Goal: Transaction & Acquisition: Purchase product/service

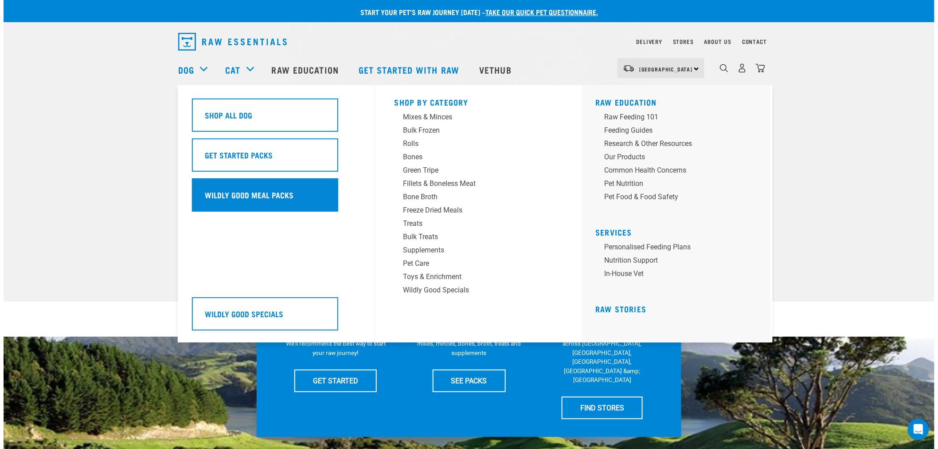
click at [231, 185] on div "Wildly Good Meal Packs" at bounding box center [265, 194] width 146 height 33
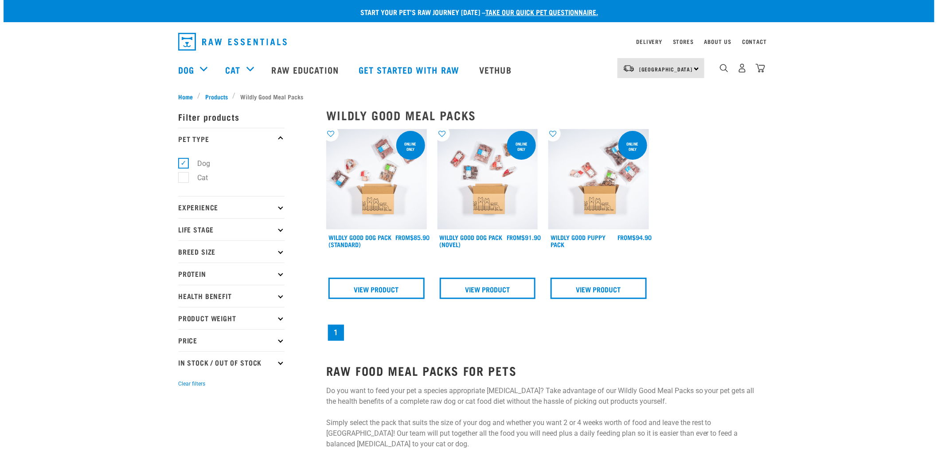
click at [384, 185] on img at bounding box center [376, 179] width 101 height 101
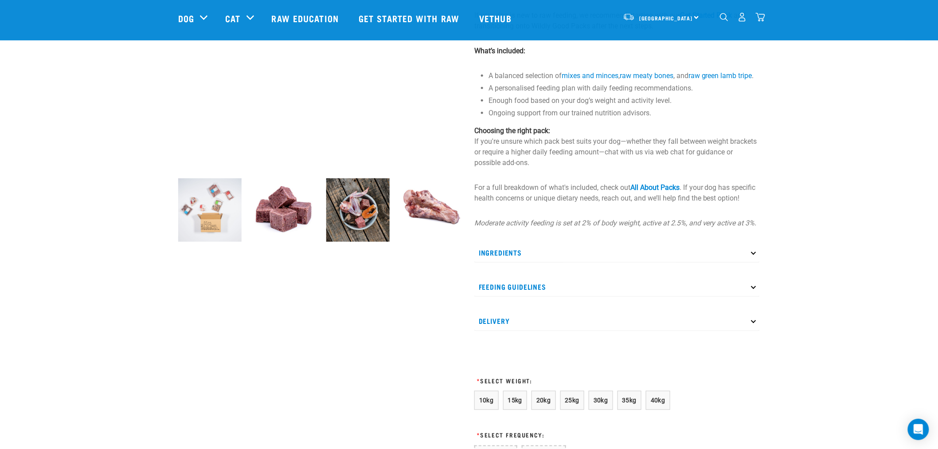
scroll to position [246, 0]
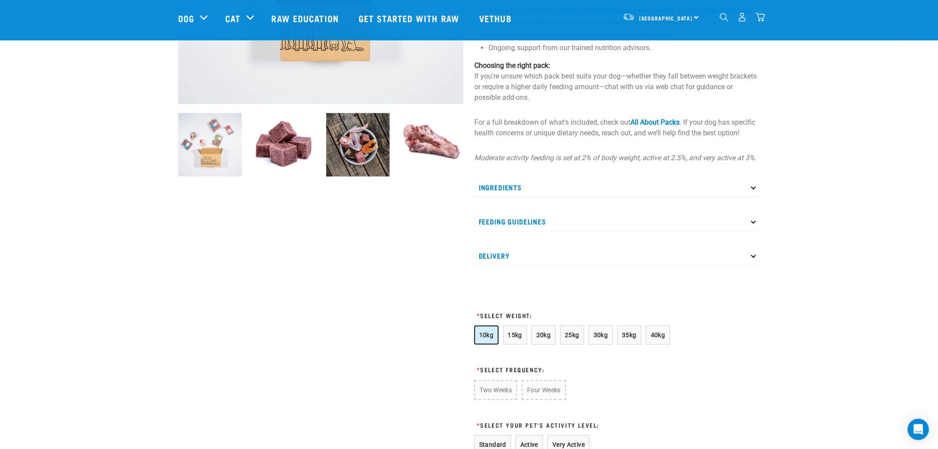
click at [492, 338] on span "10kg" at bounding box center [486, 334] width 15 height 7
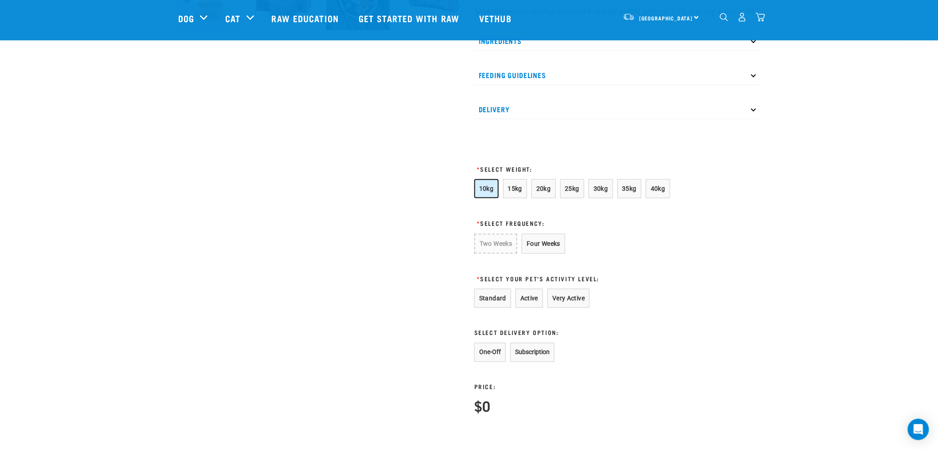
scroll to position [394, 0]
click at [539, 251] on button "Four Weeks" at bounding box center [543, 242] width 43 height 20
click at [492, 306] on button "Standard" at bounding box center [492, 296] width 37 height 19
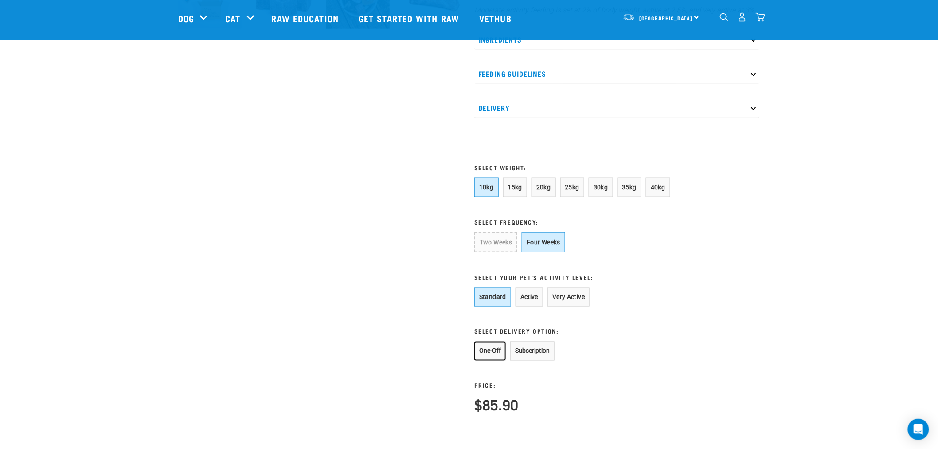
click at [498, 360] on button "One-Off" at bounding box center [489, 350] width 31 height 19
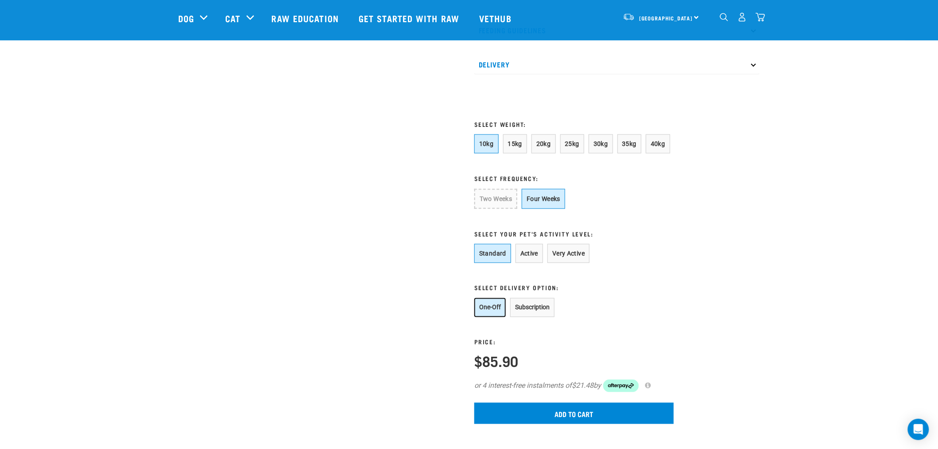
scroll to position [492, 0]
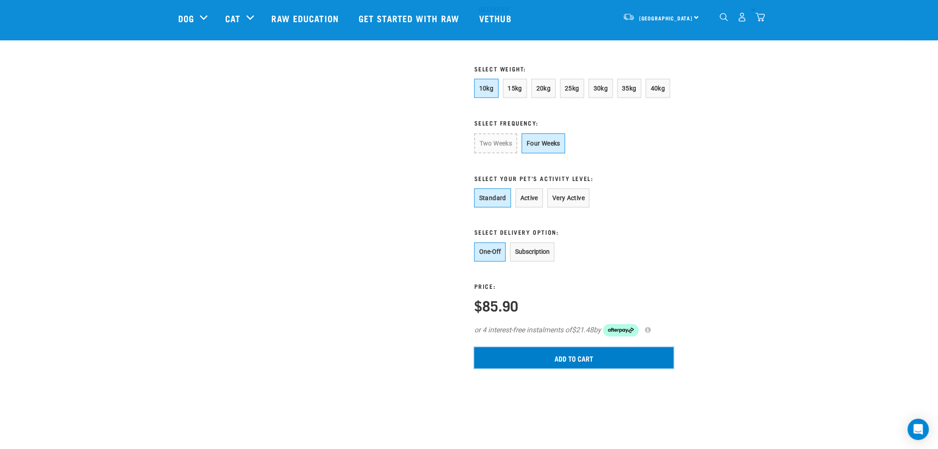
click at [578, 365] on input "Add to cart" at bounding box center [573, 357] width 199 height 21
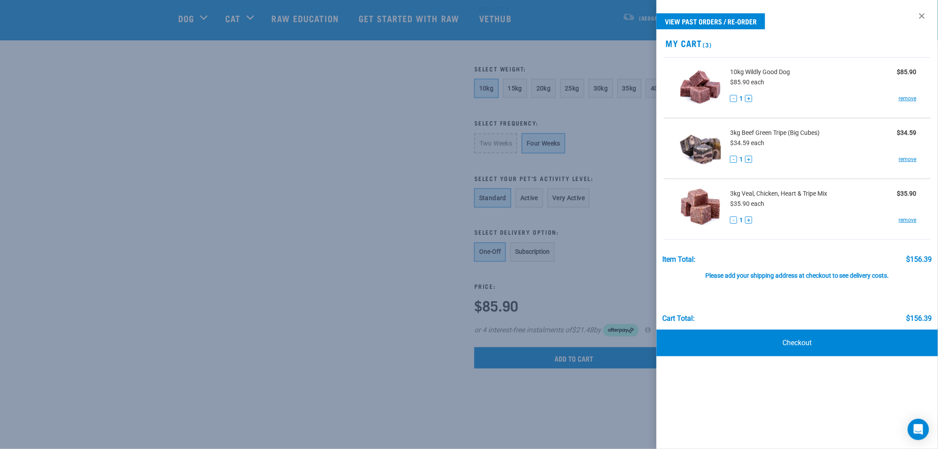
click at [907, 155] on div "- 1 + remove" at bounding box center [823, 159] width 187 height 9
click at [907, 157] on link "remove" at bounding box center [908, 159] width 18 height 8
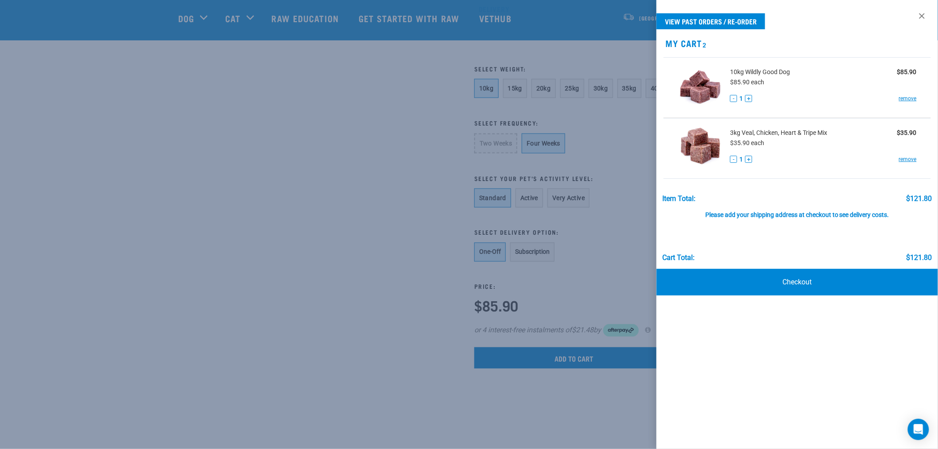
click at [907, 160] on link "remove" at bounding box center [908, 159] width 18 height 8
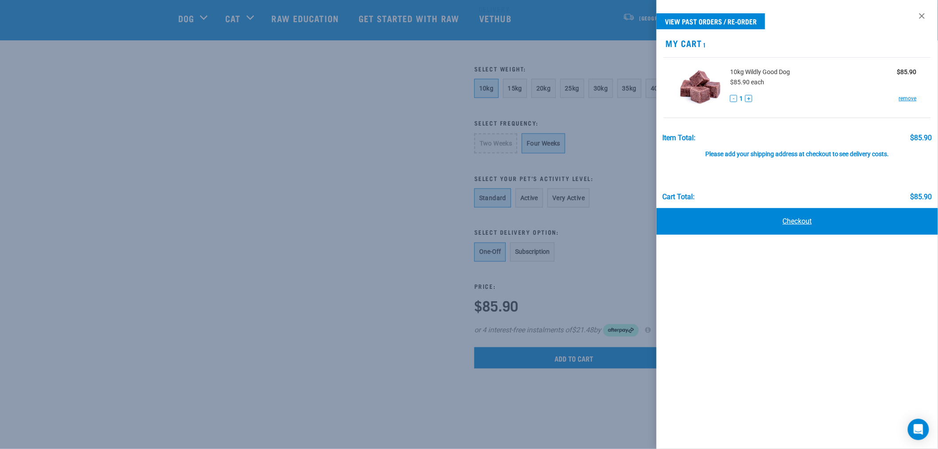
click at [797, 223] on link "Checkout" at bounding box center [796, 221] width 281 height 27
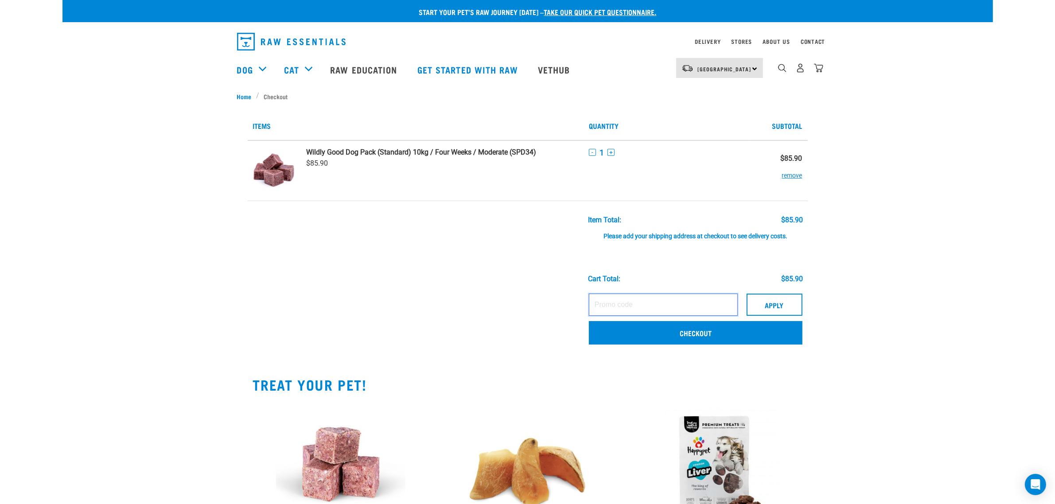
click at [637, 300] on input "text" at bounding box center [663, 305] width 149 height 22
paste input "WILDLYGOODPACK09"
type input "WILDLYGOODPACK09"
click at [765, 307] on button "Apply" at bounding box center [775, 305] width 56 height 22
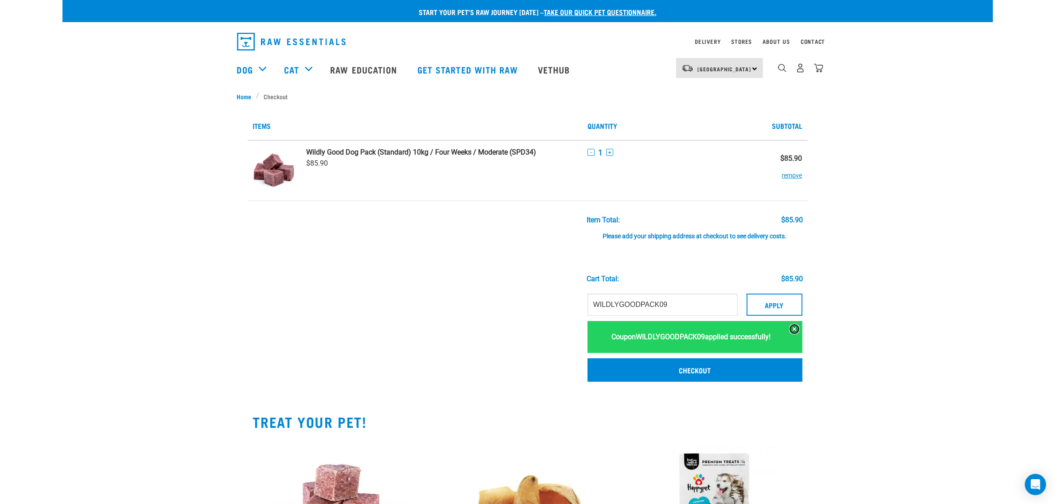
click at [796, 329] on button at bounding box center [794, 329] width 9 height 9
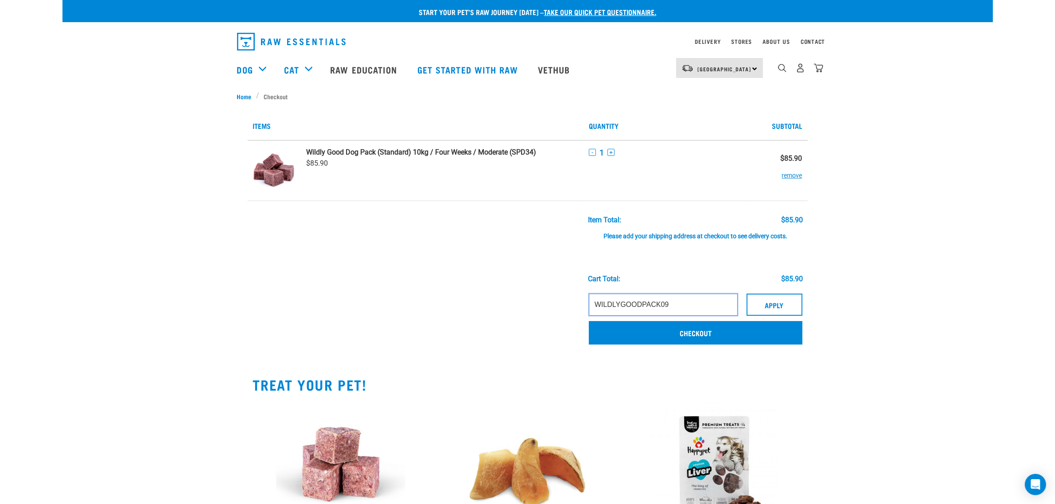
drag, startPoint x: 707, startPoint y: 308, endPoint x: 519, endPoint y: 313, distance: 188.0
click at [519, 313] on tr "WILDLYGOODPACK09 Apply Coupon WILDLYGOODPACK09 applied successfully! Checkout" at bounding box center [528, 320] width 560 height 62
click at [730, 336] on link "Checkout" at bounding box center [696, 332] width 214 height 23
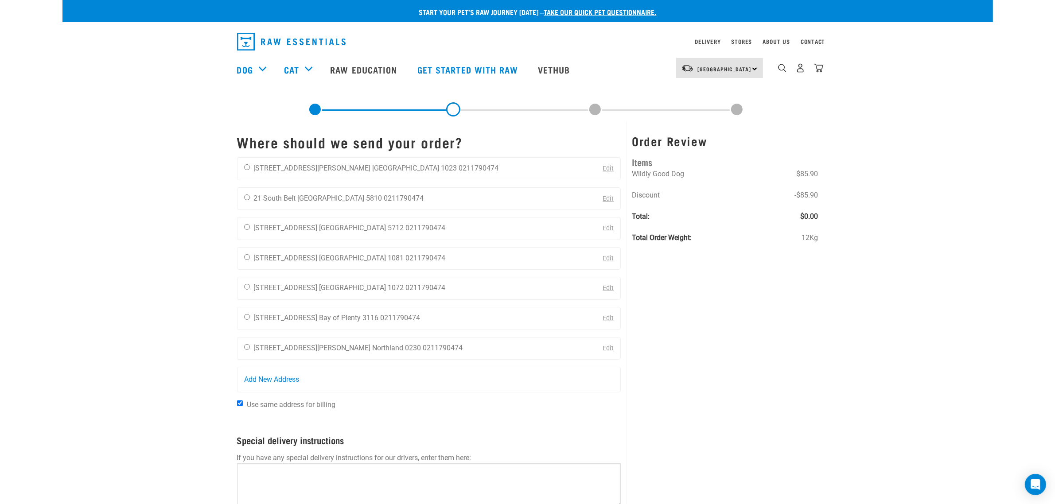
click at [247, 47] on img "dropdown navigation" at bounding box center [291, 42] width 109 height 18
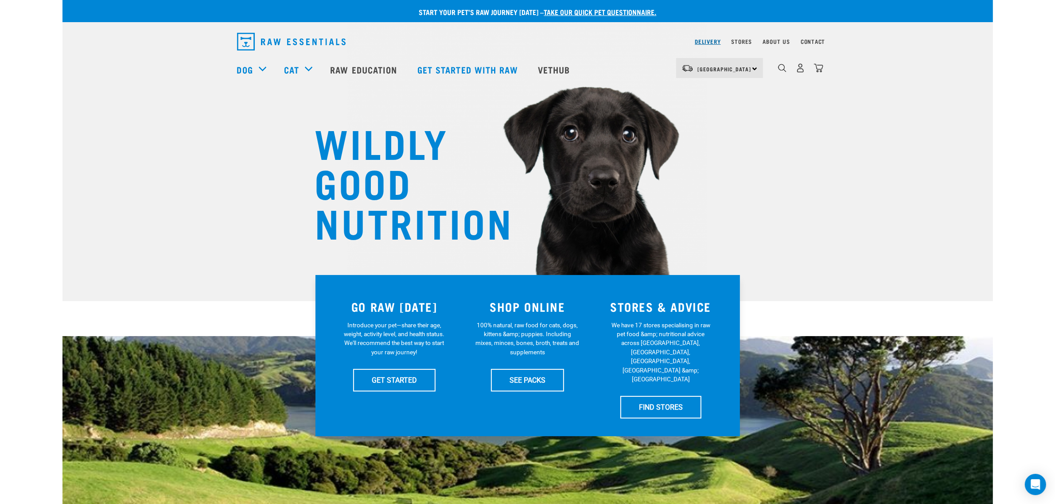
click at [705, 41] on link "Delivery" at bounding box center [708, 41] width 26 height 3
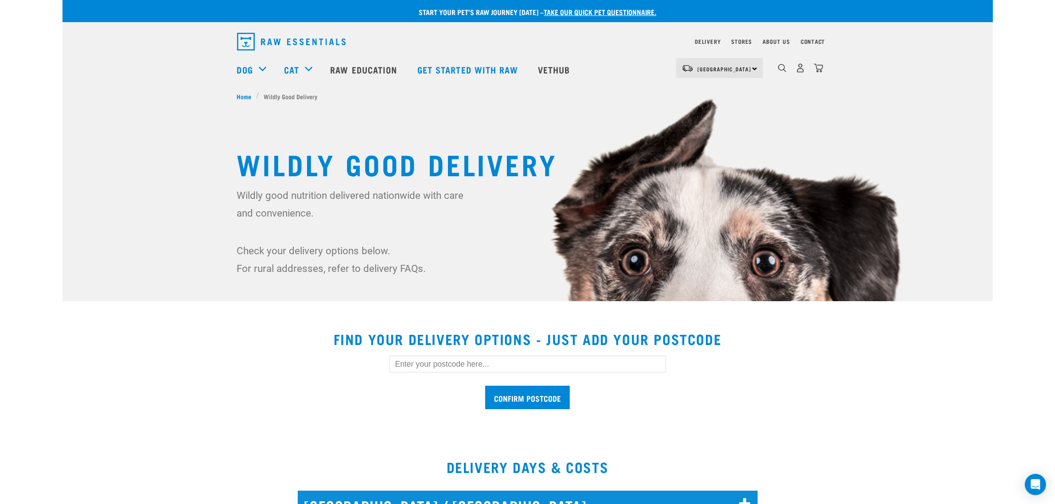
click at [418, 357] on input "text" at bounding box center [528, 364] width 277 height 17
click at [485, 386] on input "Confirm postcode" at bounding box center [527, 397] width 85 height 23
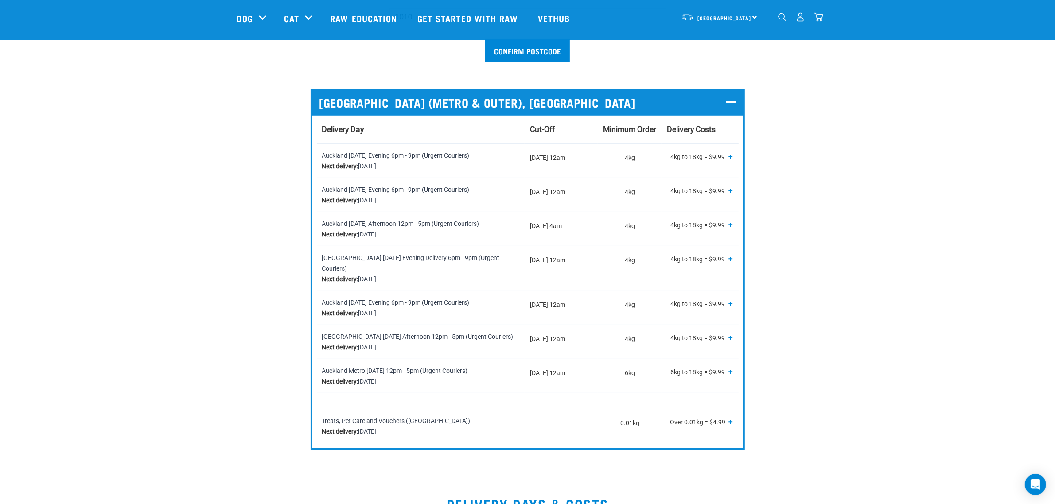
scroll to position [554, 0]
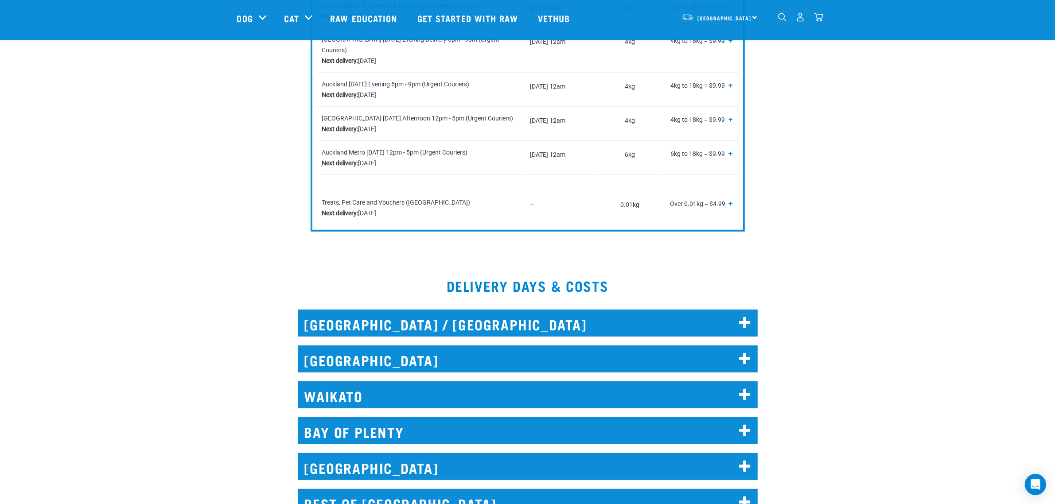
click at [520, 310] on h2 "NORTH AUCKLAND / WHANGAREI" at bounding box center [528, 323] width 460 height 27
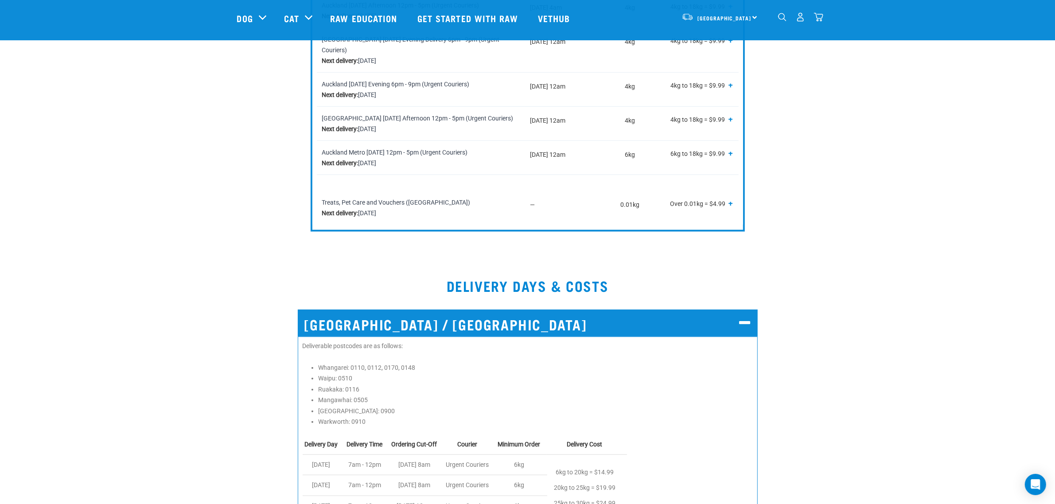
click at [520, 310] on h2 "NORTH AUCKLAND / WHANGAREI" at bounding box center [528, 323] width 460 height 27
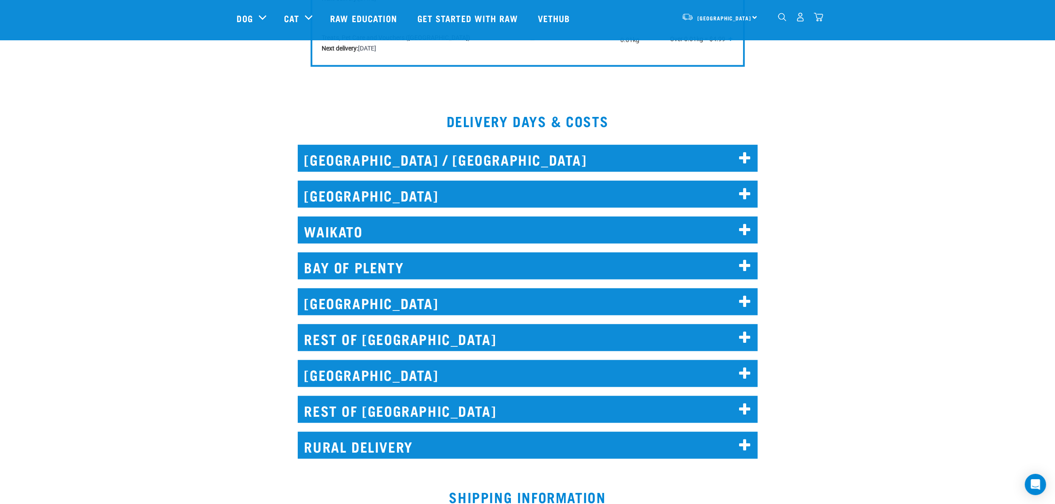
scroll to position [720, 0]
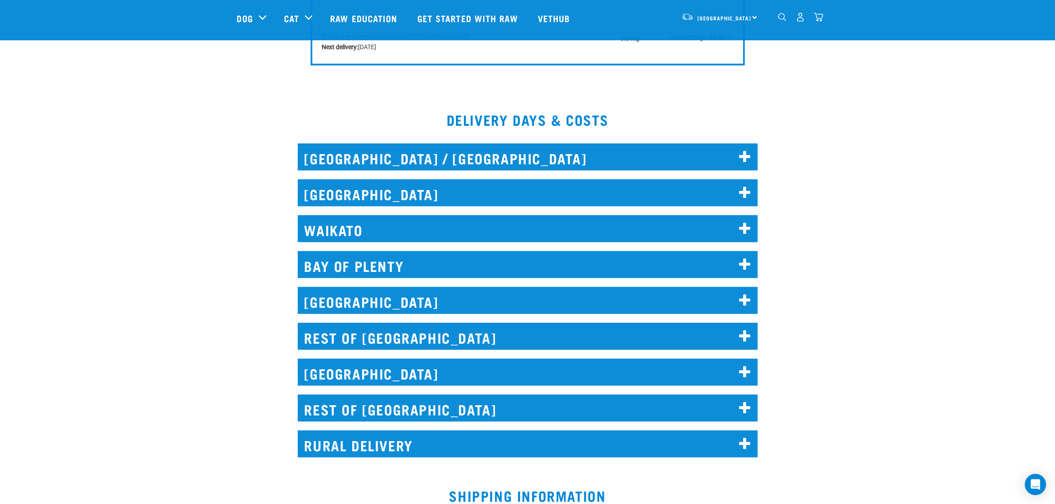
click at [337, 215] on h2 "WAIKATO" at bounding box center [528, 228] width 460 height 27
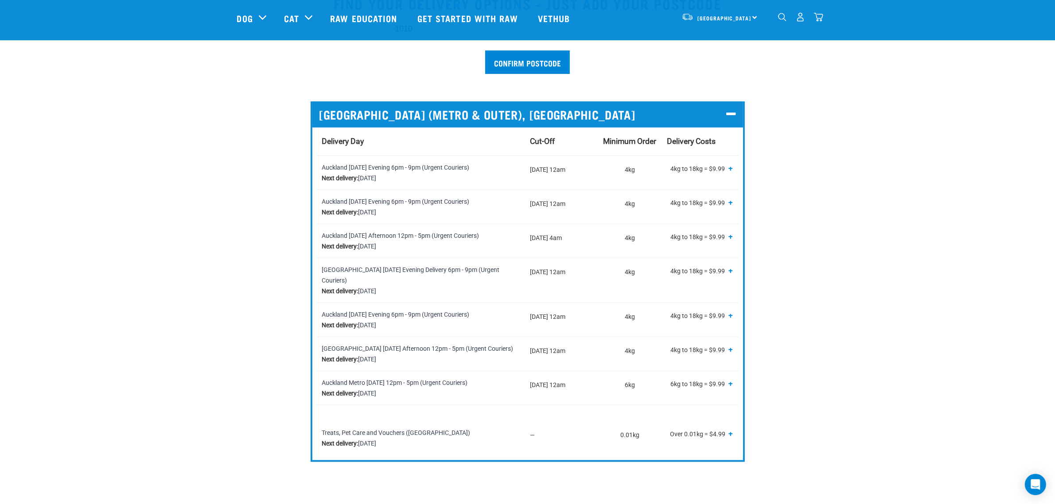
scroll to position [222, 0]
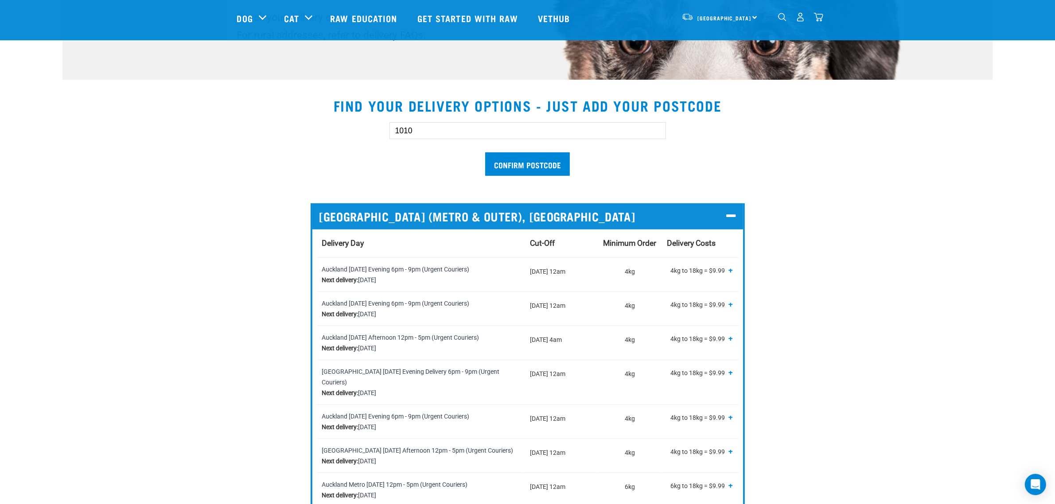
drag, startPoint x: 427, startPoint y: 126, endPoint x: 352, endPoint y: 133, distance: 74.8
click at [374, 133] on div "1010 Confirm postcode" at bounding box center [528, 144] width 610 height 73
click at [485, 152] on input "Confirm postcode" at bounding box center [527, 163] width 85 height 23
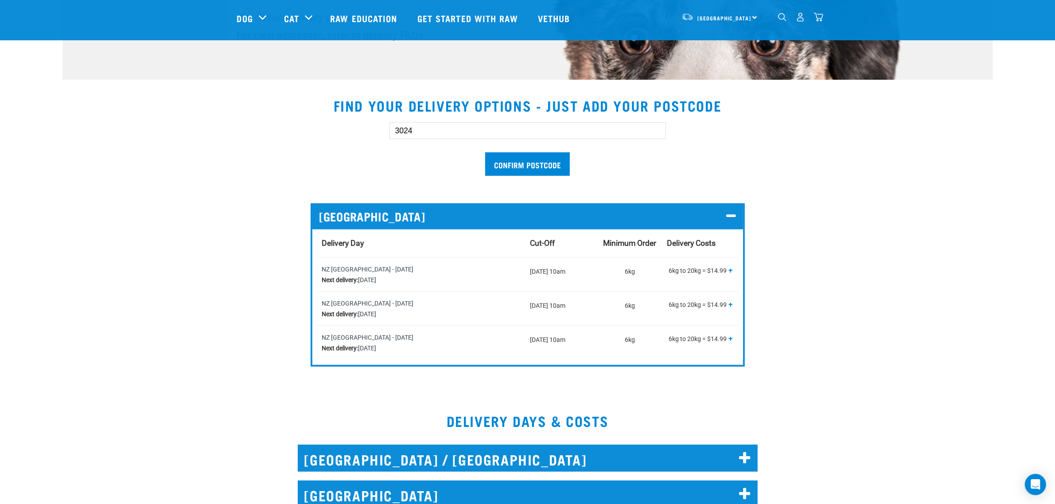
drag, startPoint x: 433, startPoint y: 128, endPoint x: 311, endPoint y: 133, distance: 122.0
click at [320, 132] on div "3024 Confirm postcode" at bounding box center [528, 144] width 610 height 73
click at [485, 152] on input "Confirm postcode" at bounding box center [527, 163] width 85 height 23
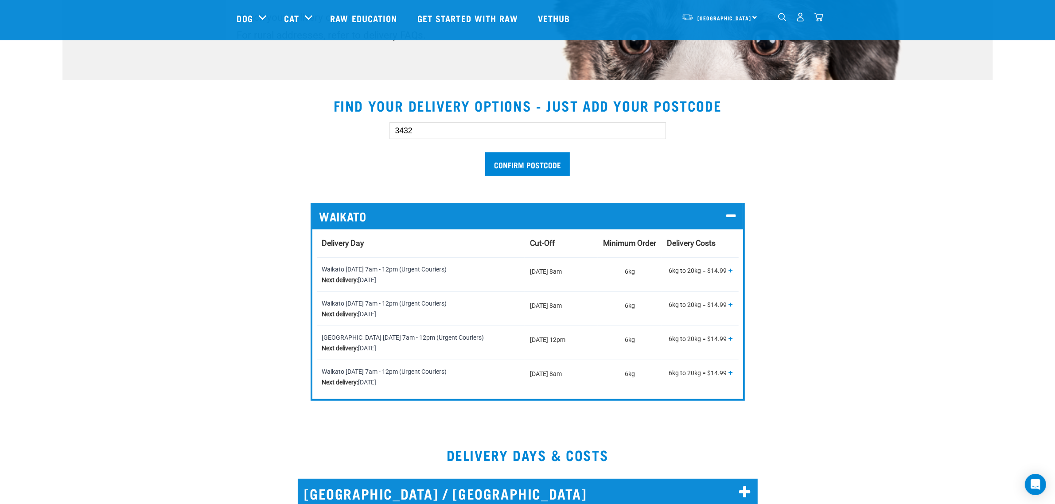
click at [445, 127] on input "3432" at bounding box center [528, 130] width 277 height 17
click at [485, 152] on input "Confirm postcode" at bounding box center [527, 163] width 85 height 23
click at [519, 134] on input "3432" at bounding box center [528, 130] width 277 height 17
click at [521, 134] on input "3432" at bounding box center [528, 130] width 277 height 17
click at [534, 169] on input "Confirm postcode" at bounding box center [527, 163] width 85 height 23
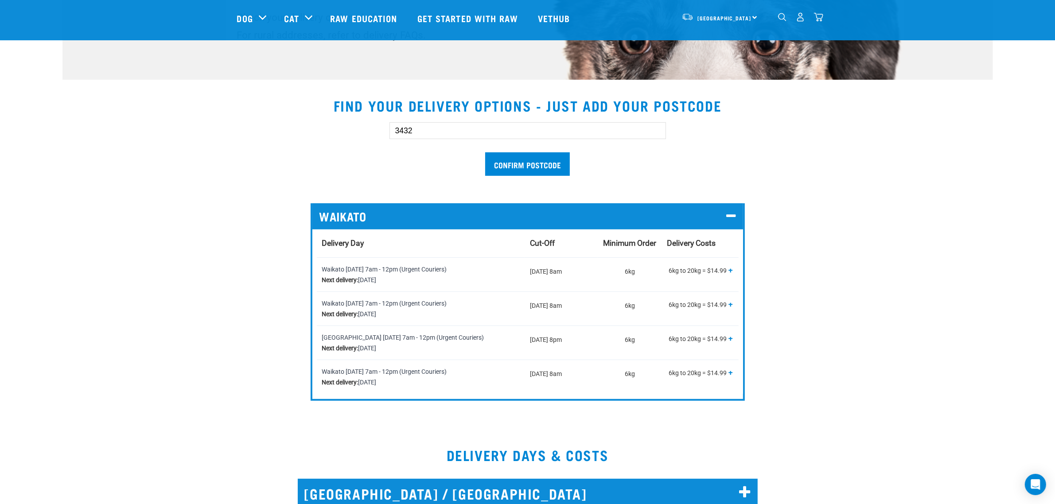
click at [446, 125] on input "3432" at bounding box center [528, 130] width 277 height 17
click at [485, 152] on input "Confirm postcode" at bounding box center [527, 163] width 85 height 23
click at [524, 162] on input "Confirm postcode" at bounding box center [527, 163] width 85 height 23
click at [465, 130] on input "3432" at bounding box center [528, 130] width 277 height 17
drag, startPoint x: 415, startPoint y: 120, endPoint x: 417, endPoint y: 127, distance: 7.2
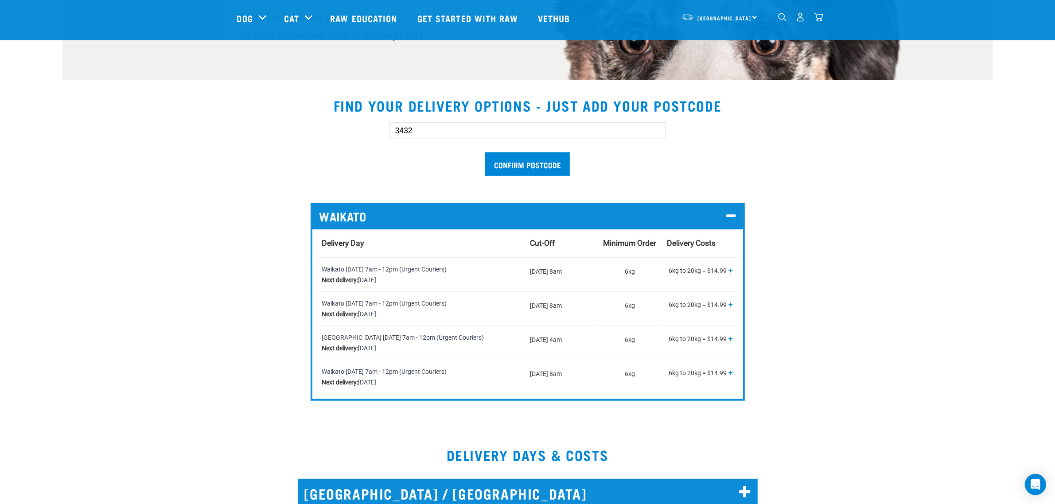
click at [415, 125] on div "3432 Confirm postcode" at bounding box center [527, 144] width 305 height 73
click at [418, 128] on input "3432" at bounding box center [528, 130] width 277 height 17
click at [485, 152] on input "Confirm postcode" at bounding box center [527, 163] width 85 height 23
click at [477, 131] on input "3432" at bounding box center [528, 130] width 277 height 17
click at [485, 152] on input "Confirm postcode" at bounding box center [527, 163] width 85 height 23
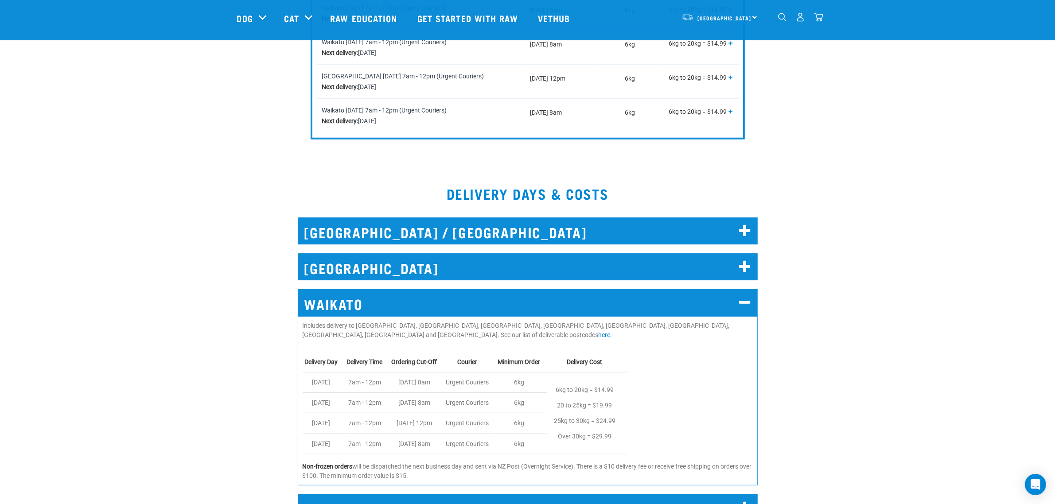
scroll to position [499, 0]
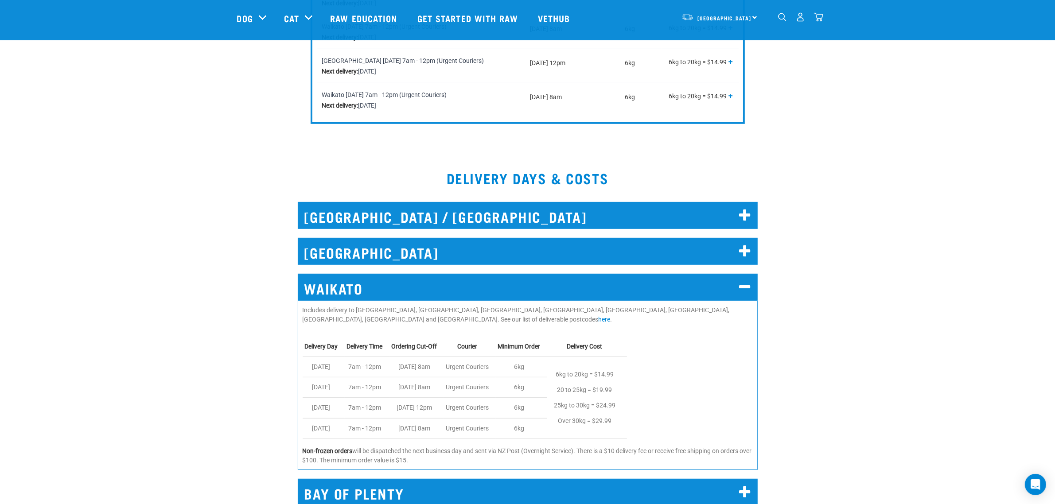
click at [346, 281] on h2 "WAIKATO" at bounding box center [528, 287] width 460 height 27
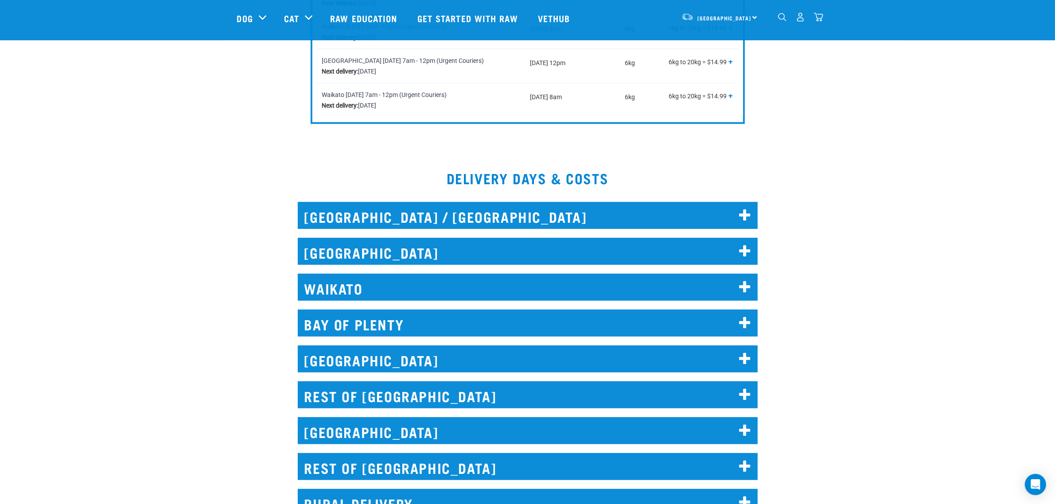
click at [329, 317] on h2 "BAY OF PLENTY" at bounding box center [528, 323] width 460 height 27
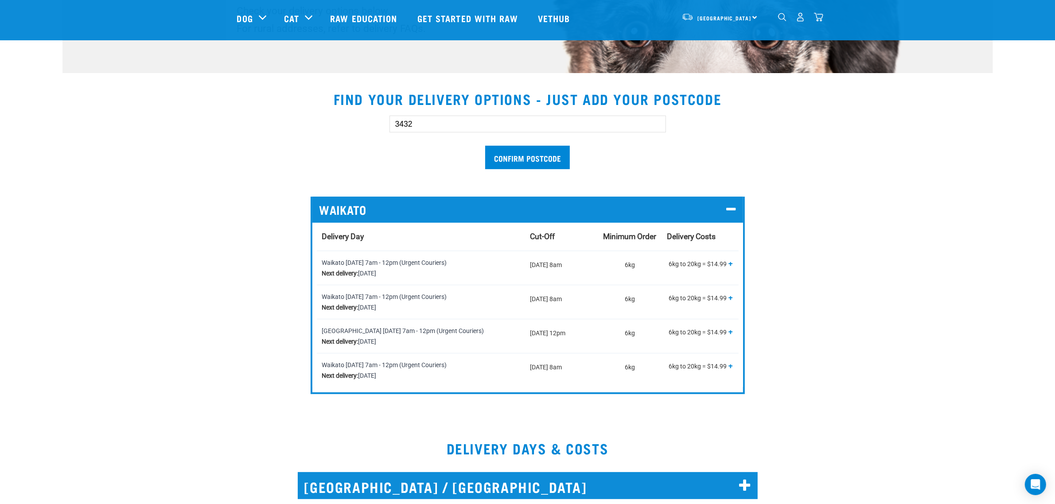
scroll to position [166, 0]
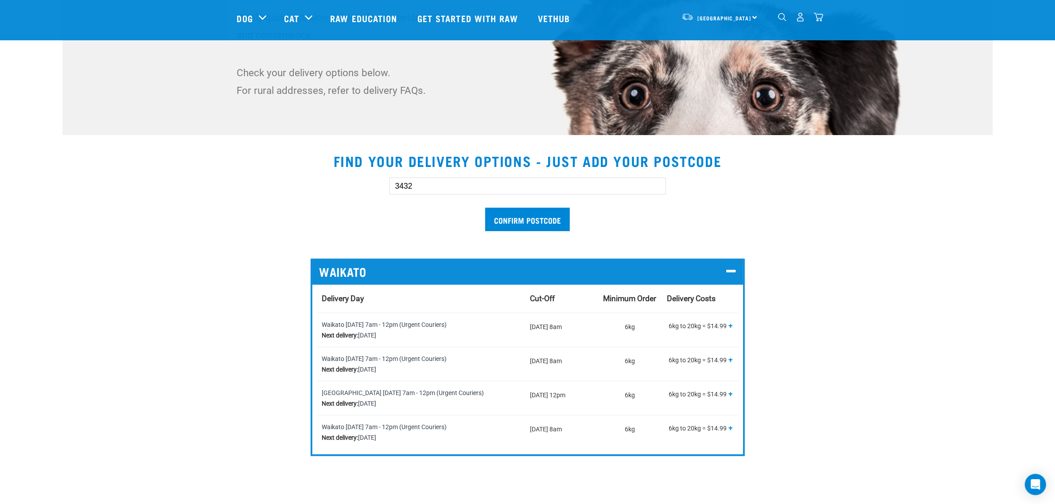
drag, startPoint x: 427, startPoint y: 186, endPoint x: 355, endPoint y: 190, distance: 71.9
click at [356, 190] on div "3432 Confirm postcode" at bounding box center [528, 200] width 610 height 73
click at [485, 208] on input "Confirm postcode" at bounding box center [527, 219] width 85 height 23
click at [460, 187] on input "3110" at bounding box center [528, 186] width 277 height 17
click at [485, 208] on input "Confirm postcode" at bounding box center [527, 219] width 85 height 23
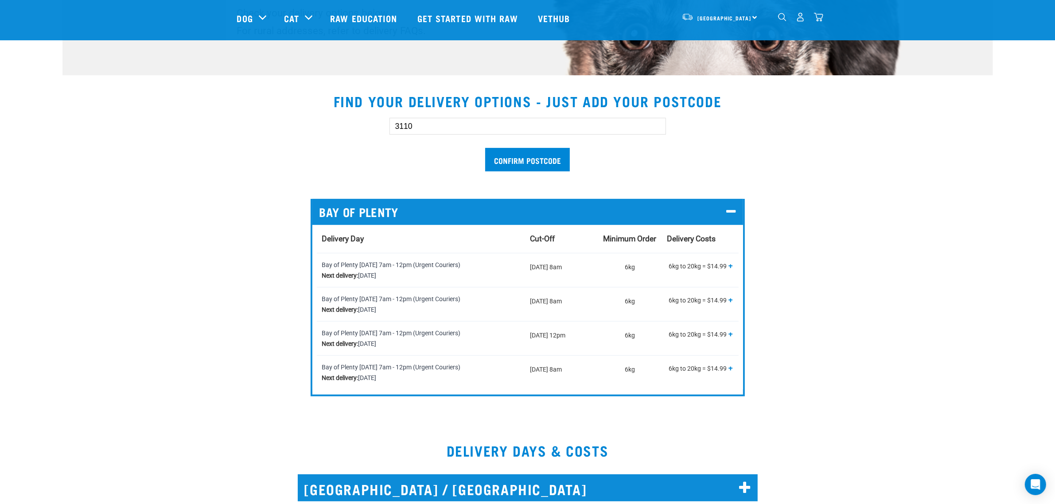
scroll to position [222, 0]
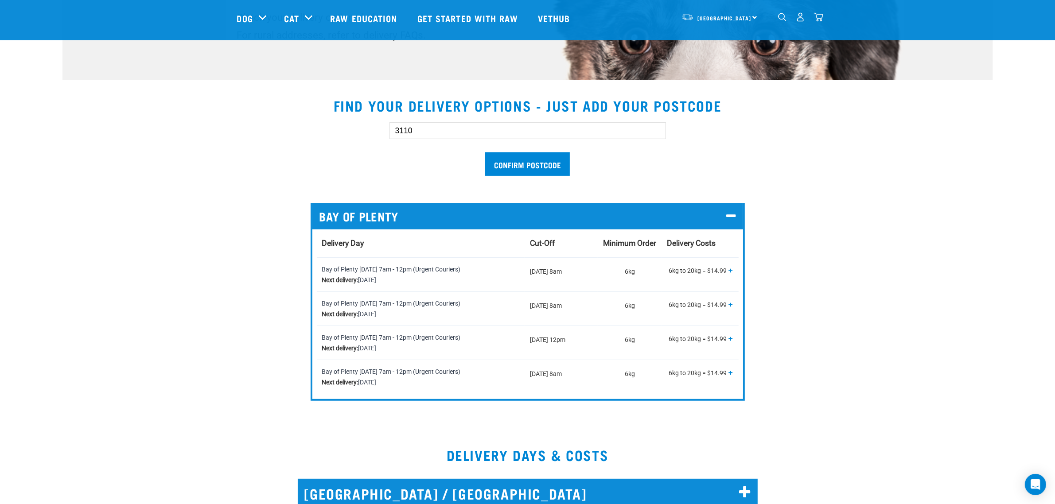
click at [727, 219] on icon at bounding box center [730, 217] width 9 height 12
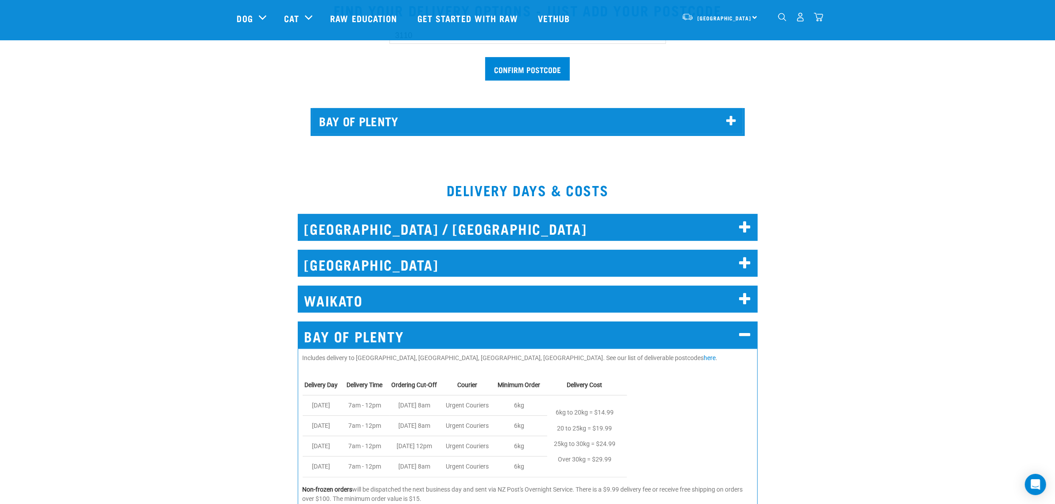
scroll to position [332, 0]
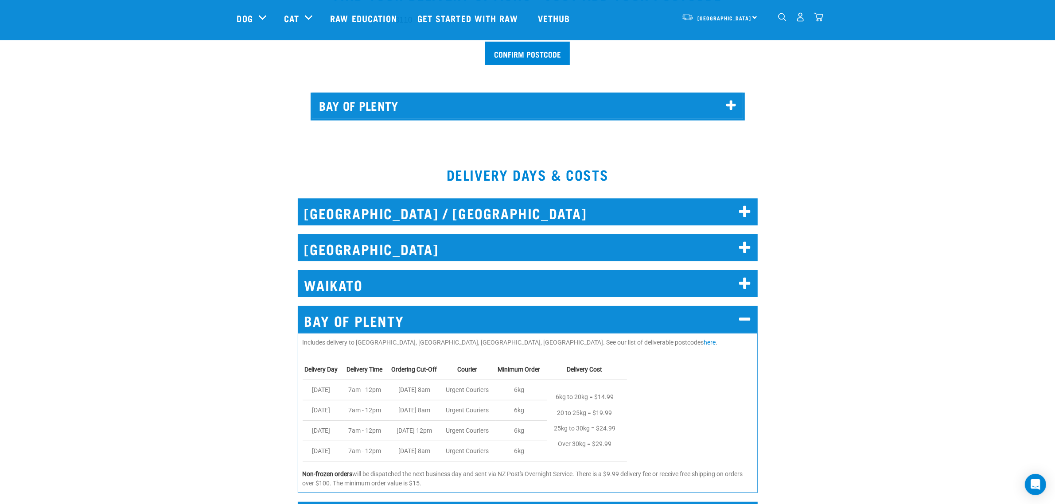
click at [367, 316] on h2 "BAY OF PLENTY" at bounding box center [528, 319] width 460 height 27
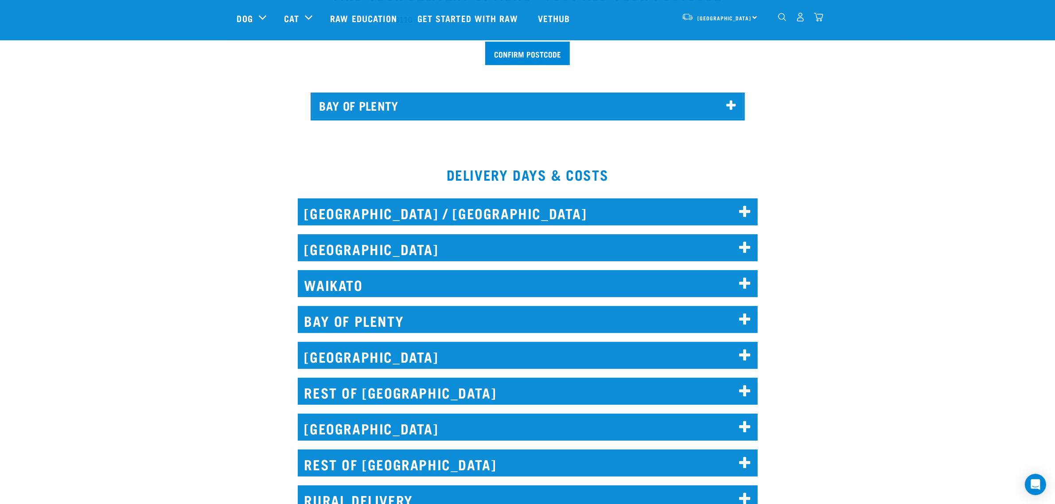
click at [347, 349] on h2 "WELLINGTON" at bounding box center [528, 355] width 460 height 27
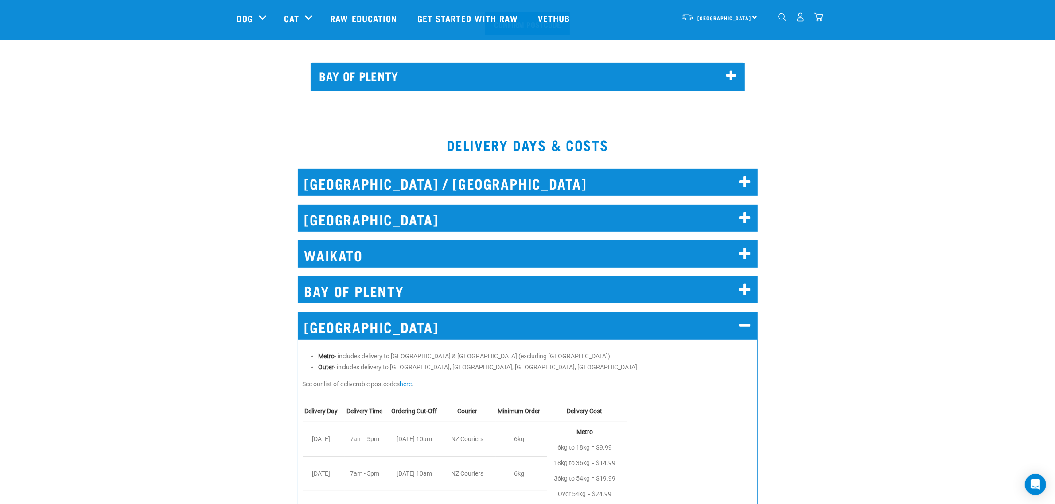
scroll to position [277, 0]
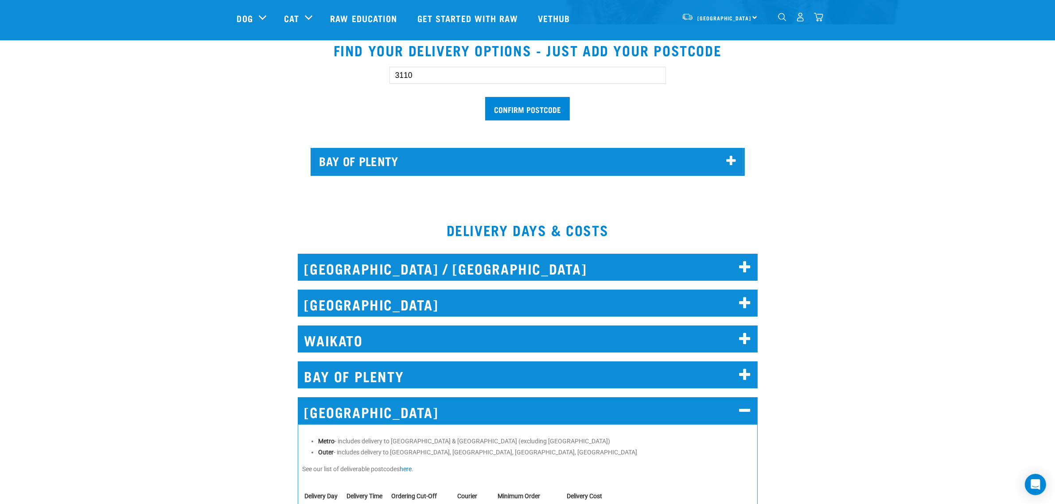
drag, startPoint x: 420, startPoint y: 78, endPoint x: 359, endPoint y: 80, distance: 61.2
click at [360, 80] on div "3110 Confirm postcode" at bounding box center [528, 89] width 610 height 73
click at [485, 97] on input "Confirm postcode" at bounding box center [527, 108] width 85 height 23
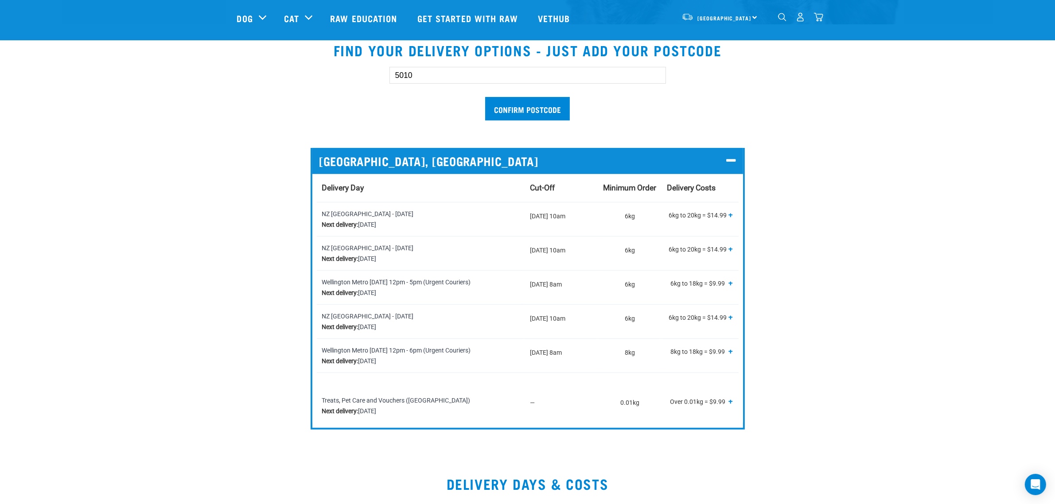
click at [522, 74] on input "5010" at bounding box center [528, 75] width 277 height 17
click at [485, 97] on input "Confirm postcode" at bounding box center [527, 108] width 85 height 23
click at [522, 74] on input "5010" at bounding box center [528, 75] width 277 height 17
click at [485, 97] on input "Confirm postcode" at bounding box center [527, 108] width 85 height 23
click at [470, 78] on input "5010" at bounding box center [528, 75] width 277 height 17
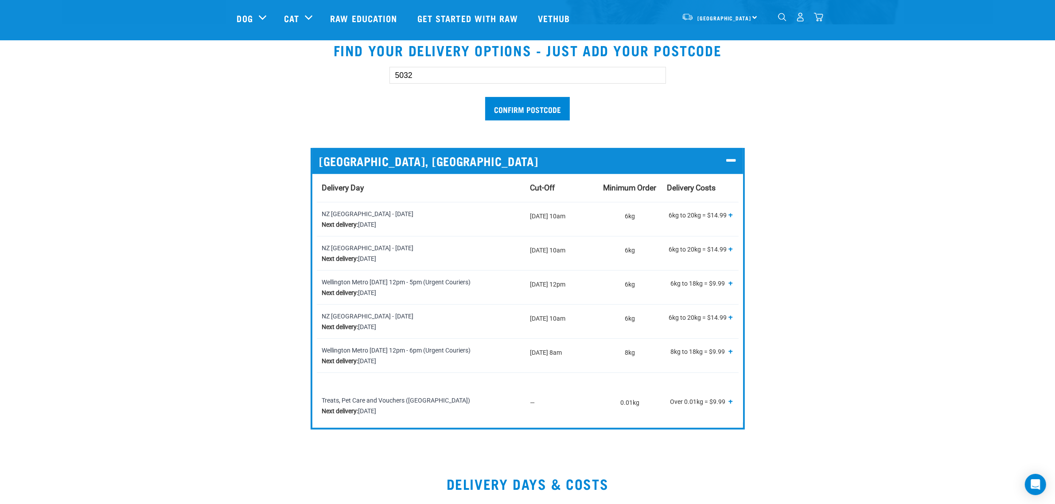
click at [485, 97] on input "Confirm postcode" at bounding box center [527, 108] width 85 height 23
click at [560, 74] on input "5032" at bounding box center [528, 75] width 277 height 17
click at [485, 97] on input "Confirm postcode" at bounding box center [527, 108] width 85 height 23
click at [731, 160] on icon at bounding box center [730, 161] width 9 height 12
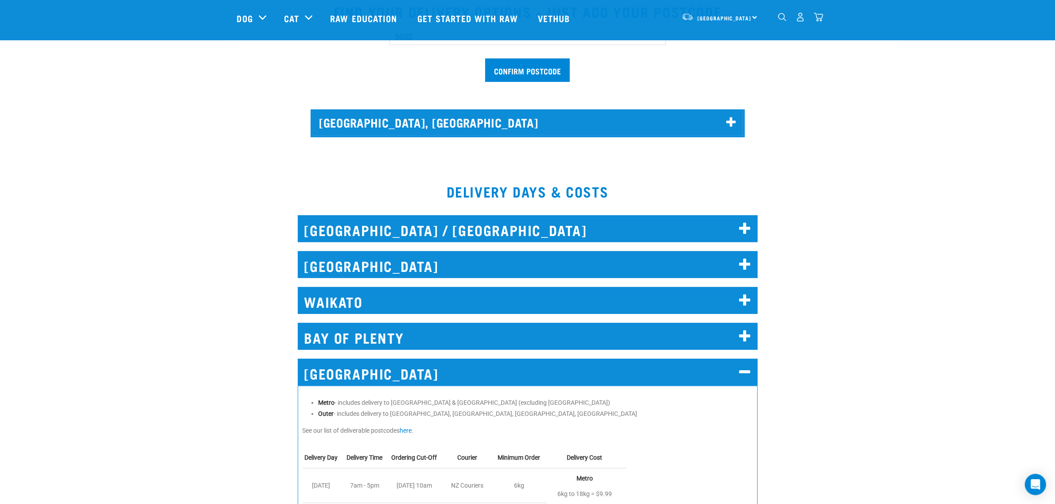
scroll to position [332, 0]
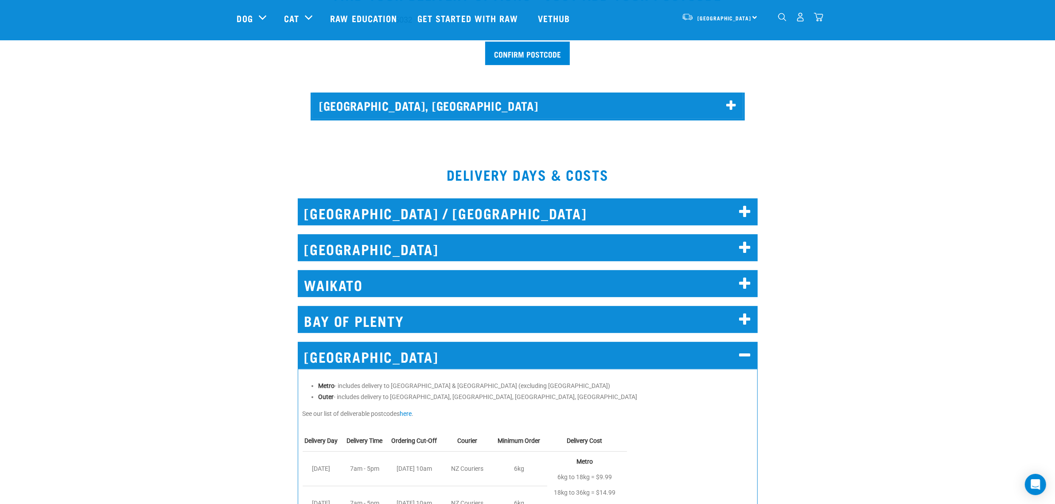
click at [469, 346] on h2 "WELLINGTON" at bounding box center [528, 355] width 460 height 27
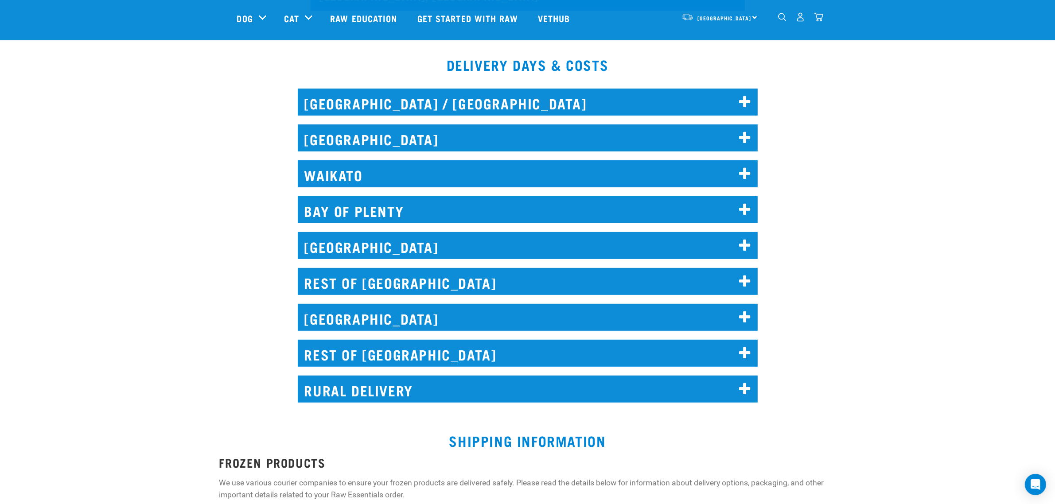
scroll to position [443, 0]
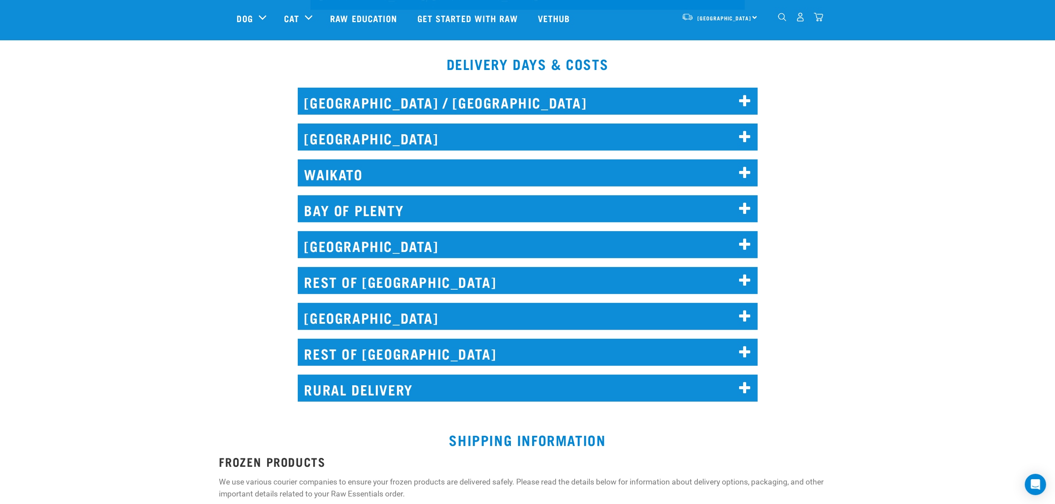
drag, startPoint x: 383, startPoint y: 320, endPoint x: 242, endPoint y: 290, distance: 144.0
click at [227, 294] on div "REST OF NORTH ISLAND Short Haul - covers areas not serviced by Urgent Couriers,…" at bounding box center [527, 278] width 941 height 47
click at [750, 316] on icon at bounding box center [745, 317] width 12 height 14
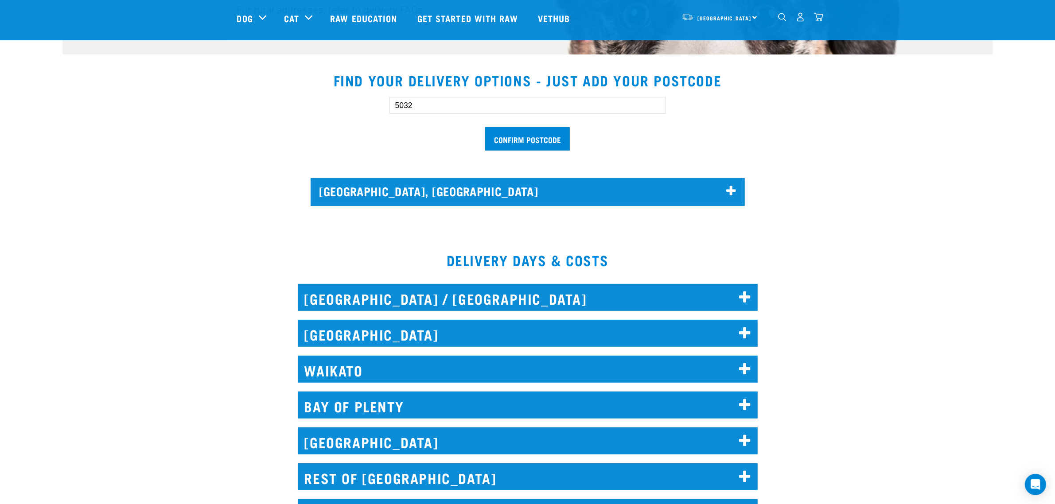
scroll to position [166, 0]
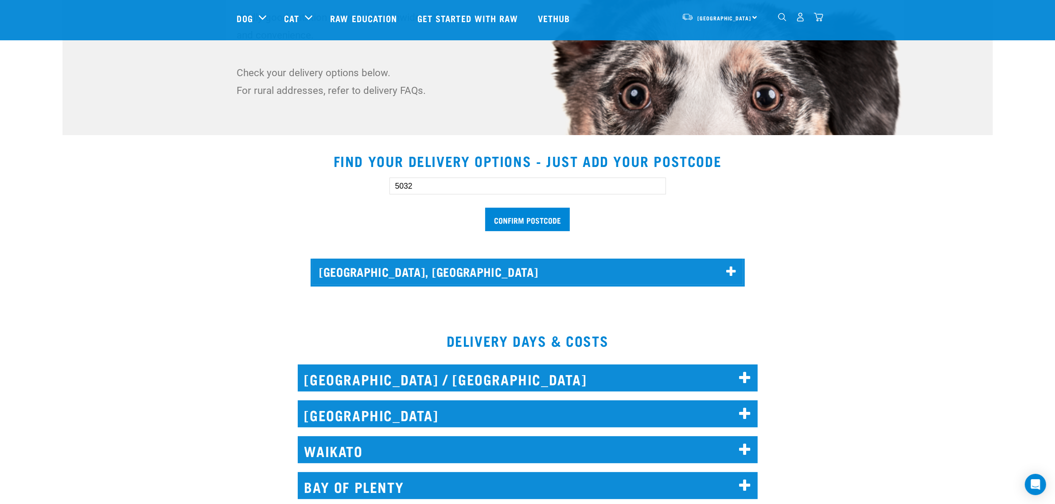
drag, startPoint x: 460, startPoint y: 184, endPoint x: 320, endPoint y: 199, distance: 140.0
click at [332, 201] on div "5032 Confirm postcode" at bounding box center [528, 200] width 610 height 73
click at [485, 208] on input "Confirm postcode" at bounding box center [527, 219] width 85 height 23
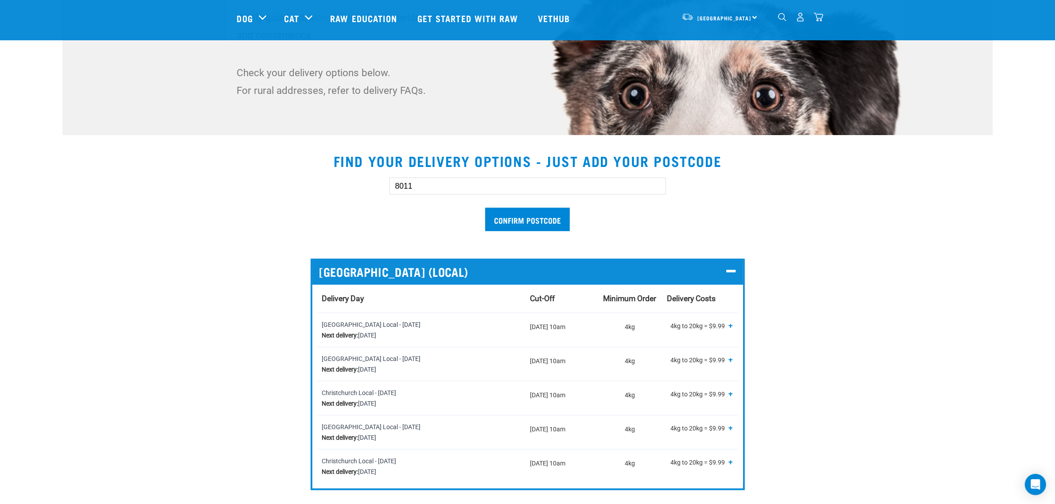
click at [738, 270] on div "CHRISTCHURCH (LOCAL)" at bounding box center [527, 272] width 431 height 26
click at [729, 266] on icon at bounding box center [730, 272] width 9 height 12
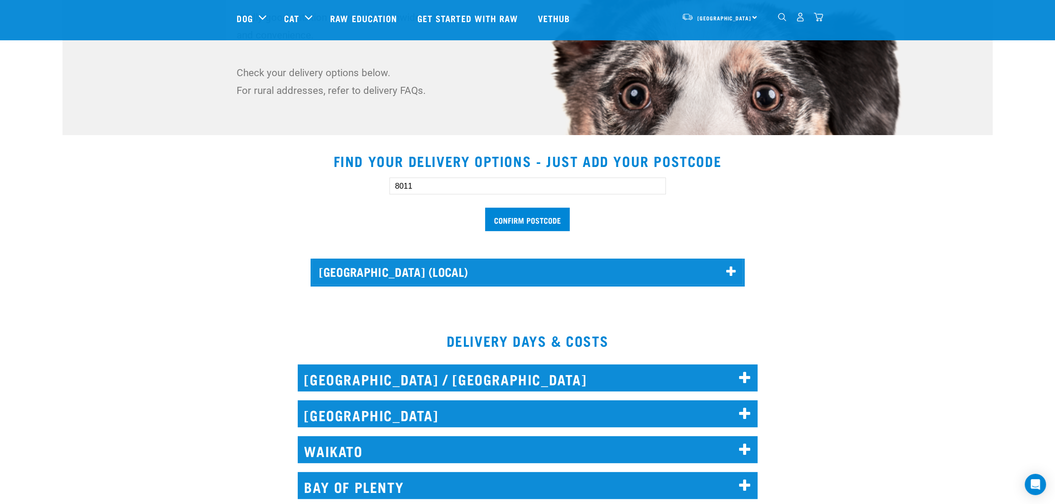
click at [380, 373] on h2 "NORTH AUCKLAND / WHANGAREI" at bounding box center [528, 378] width 460 height 27
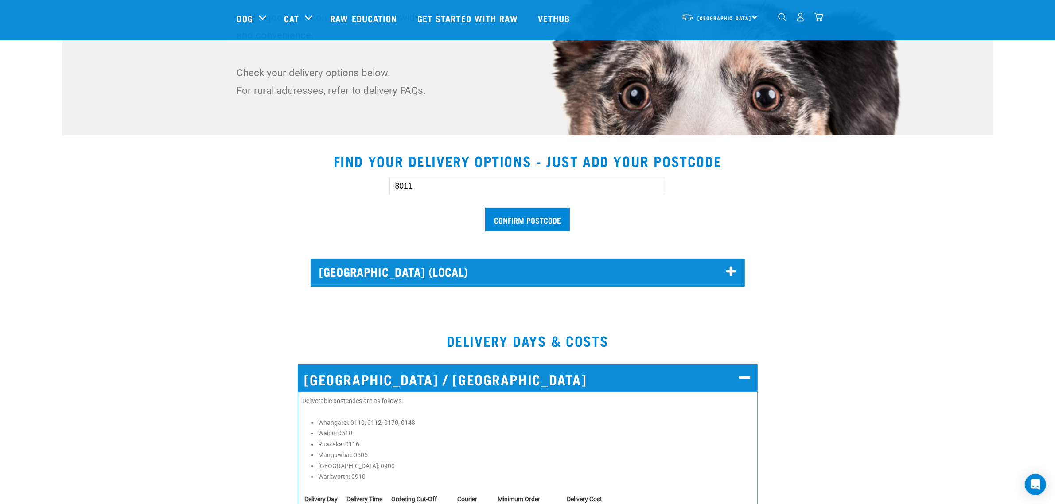
drag, startPoint x: 417, startPoint y: 189, endPoint x: 365, endPoint y: 187, distance: 51.9
click at [365, 187] on div "8011 Confirm postcode" at bounding box center [528, 200] width 610 height 73
click at [485, 208] on input "Confirm postcode" at bounding box center [527, 219] width 85 height 23
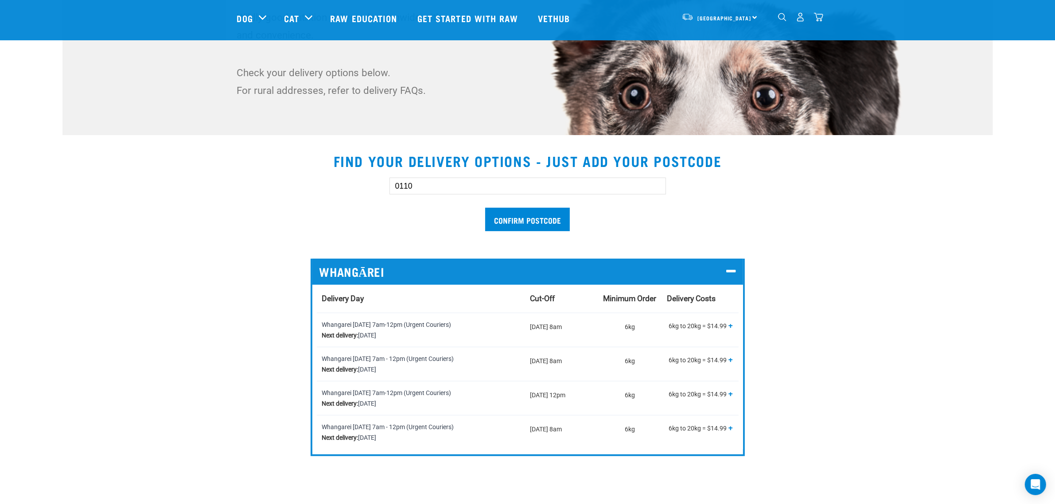
drag, startPoint x: 433, startPoint y: 186, endPoint x: 430, endPoint y: 191, distance: 5.4
click at [433, 185] on input "0110" at bounding box center [528, 186] width 277 height 17
click at [485, 208] on input "Confirm postcode" at bounding box center [527, 219] width 85 height 23
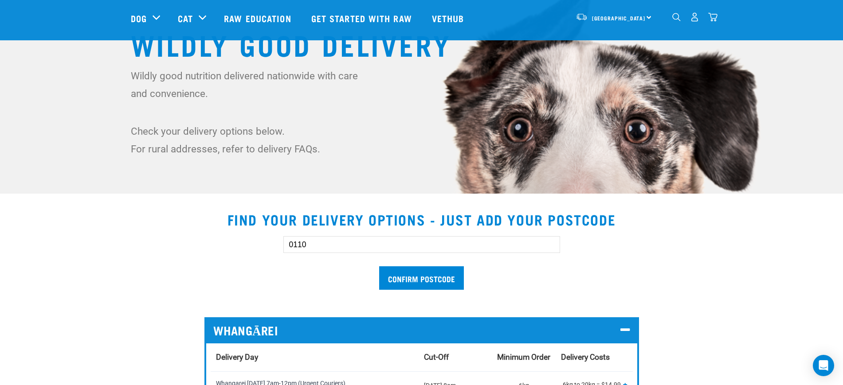
scroll to position [111, 0]
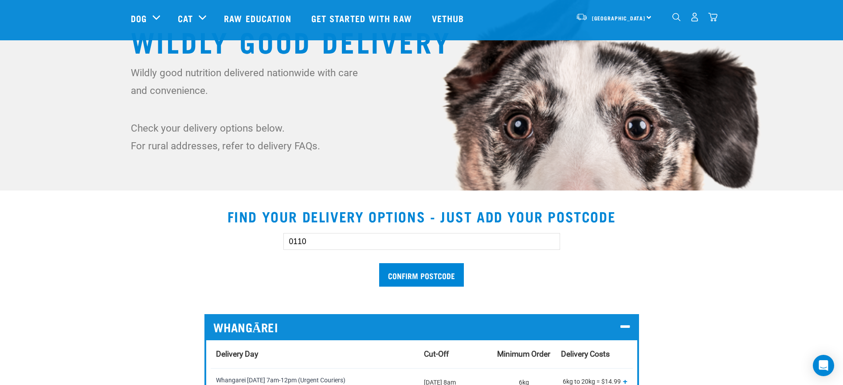
drag, startPoint x: 317, startPoint y: 244, endPoint x: 246, endPoint y: 241, distance: 71.4
click at [246, 241] on div "0110 Confirm postcode" at bounding box center [422, 255] width 610 height 73
click at [379, 263] on input "Confirm postcode" at bounding box center [421, 274] width 85 height 23
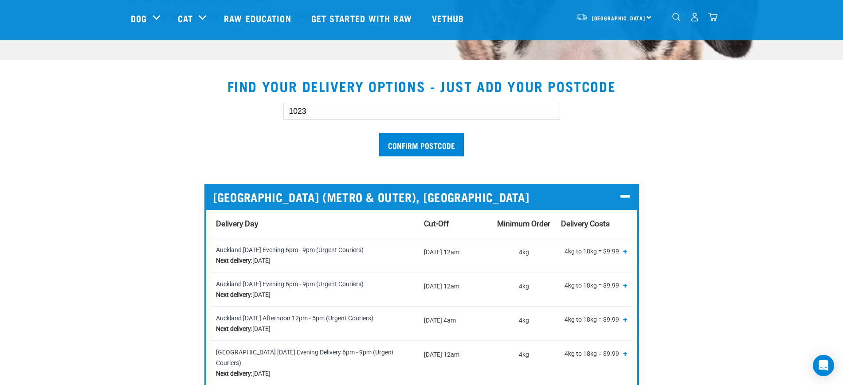
scroll to position [277, 0]
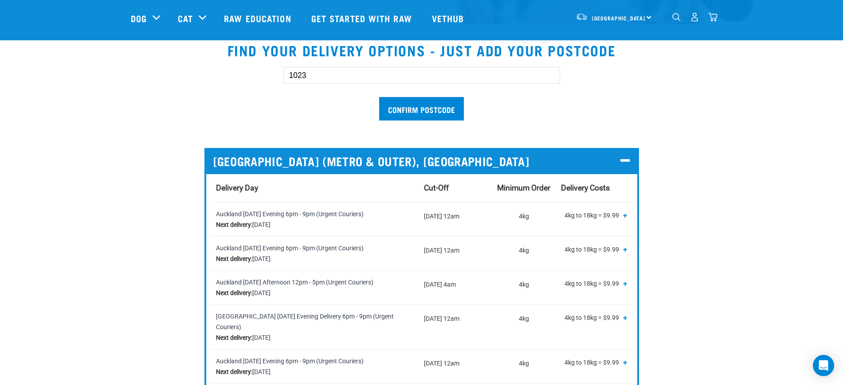
click at [762, 180] on section "Find your delivery options - just add your postcode 1023 Confirm postcode AUCKL…" at bounding box center [421, 278] width 843 height 495
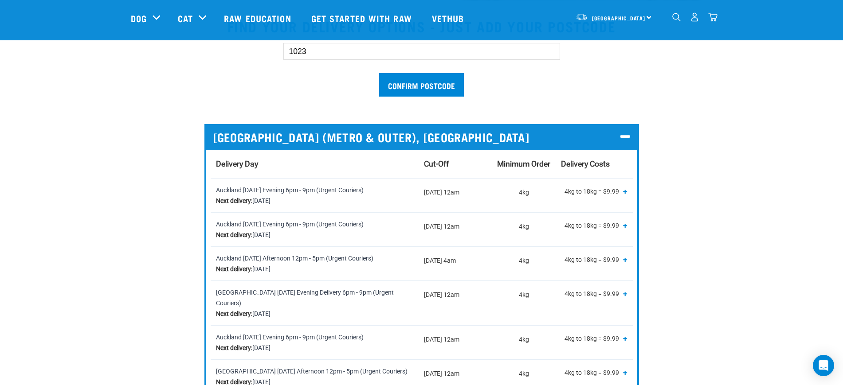
scroll to position [222, 0]
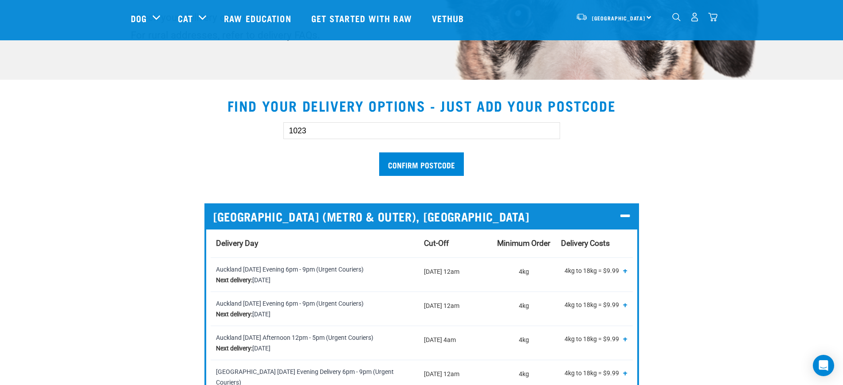
click at [320, 130] on input "1023" at bounding box center [421, 130] width 277 height 17
click at [379, 152] on input "Confirm postcode" at bounding box center [421, 163] width 85 height 23
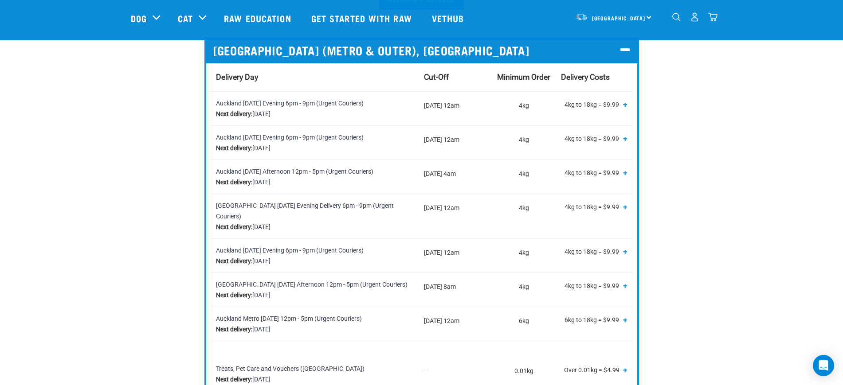
scroll to position [443, 0]
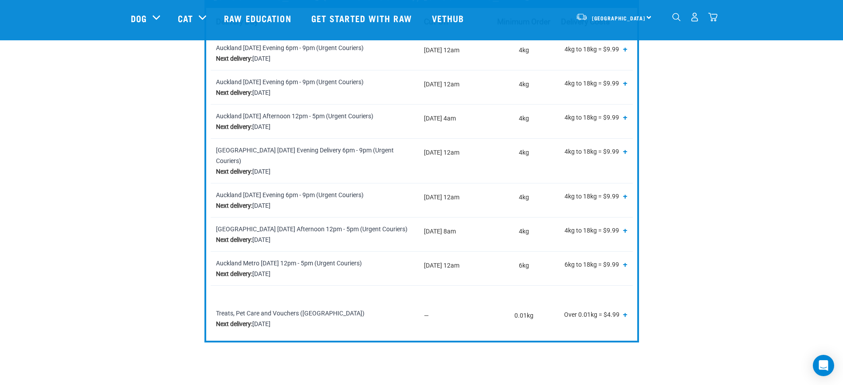
click at [449, 254] on td "Thursday 12am" at bounding box center [455, 268] width 74 height 34
drag, startPoint x: 470, startPoint y: 255, endPoint x: 419, endPoint y: 252, distance: 51.0
click at [419, 252] on td "Thursday 12am" at bounding box center [455, 268] width 74 height 34
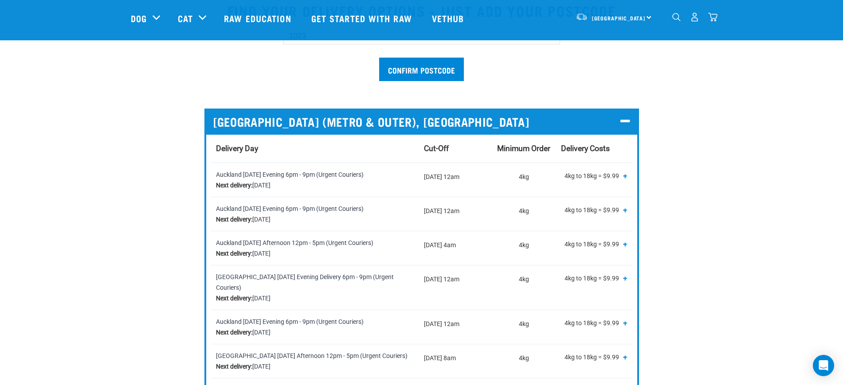
scroll to position [222, 0]
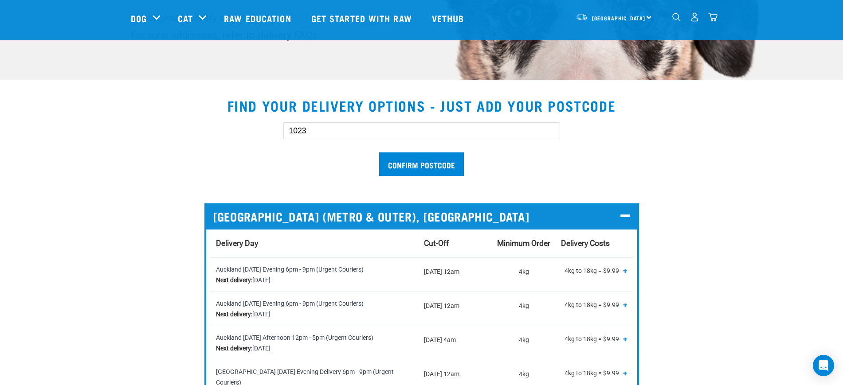
click at [386, 135] on input "1023" at bounding box center [421, 130] width 277 height 17
click at [379, 152] on input "Confirm postcode" at bounding box center [421, 163] width 85 height 23
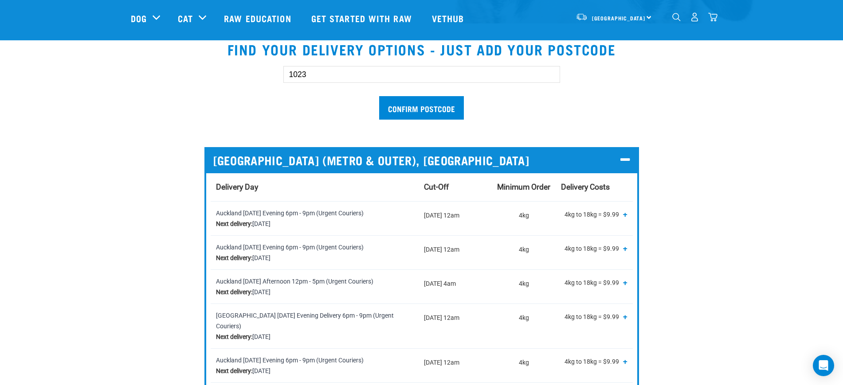
scroll to position [277, 0]
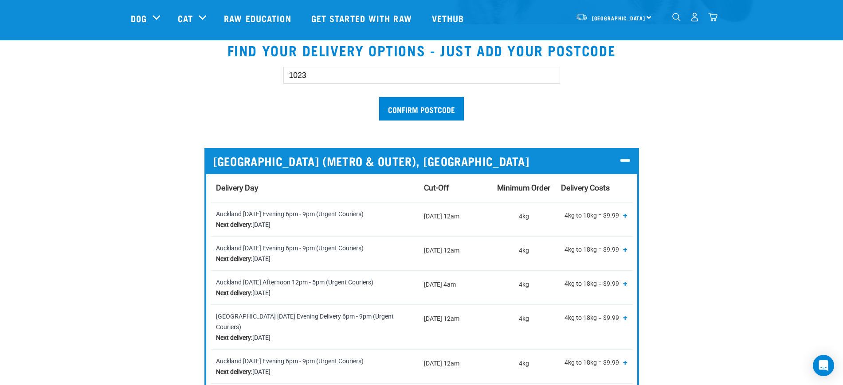
click at [379, 97] on input "Confirm postcode" at bounding box center [421, 108] width 85 height 23
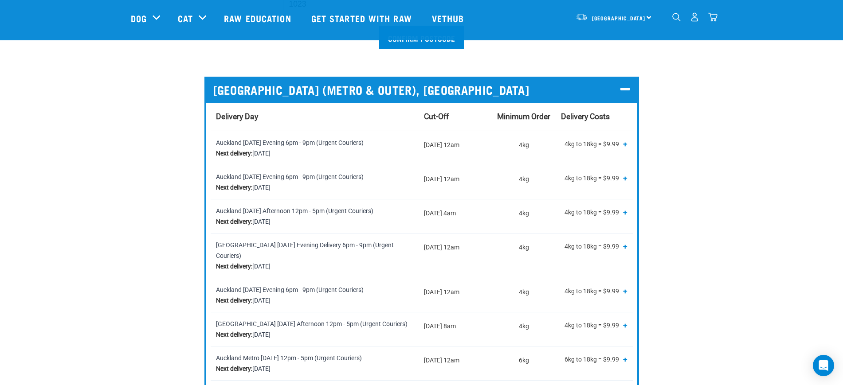
scroll to position [443, 0]
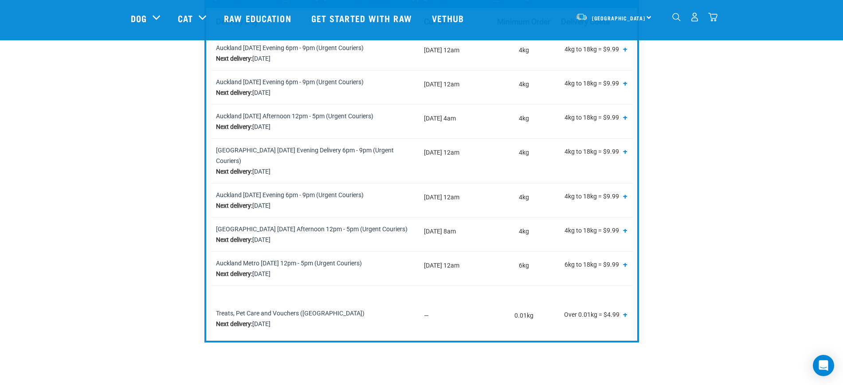
click at [466, 256] on td "Thursday 12am" at bounding box center [455, 268] width 74 height 34
drag, startPoint x: 473, startPoint y: 253, endPoint x: 421, endPoint y: 252, distance: 51.9
click at [421, 252] on td "Thursday 12am" at bounding box center [455, 268] width 74 height 34
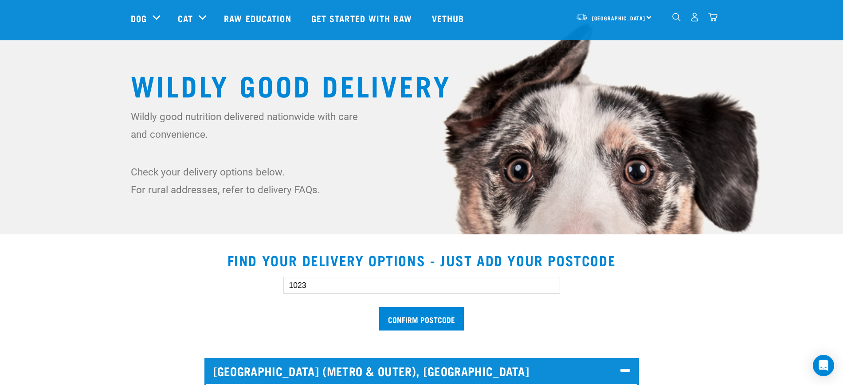
scroll to position [111, 0]
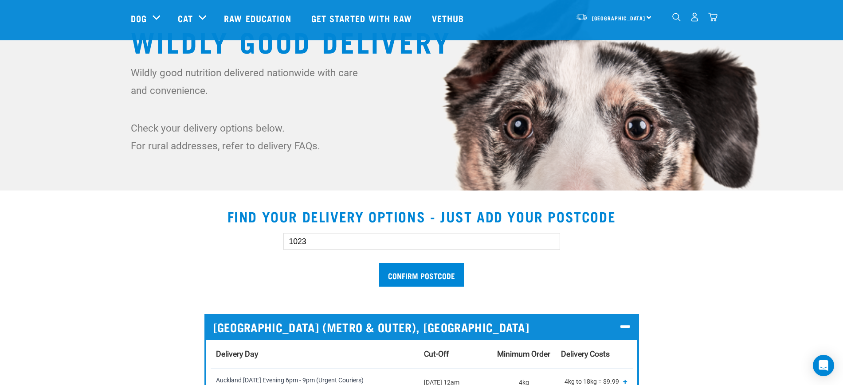
click at [313, 246] on input "1023" at bounding box center [421, 241] width 277 height 17
click at [379, 263] on input "Confirm postcode" at bounding box center [421, 274] width 85 height 23
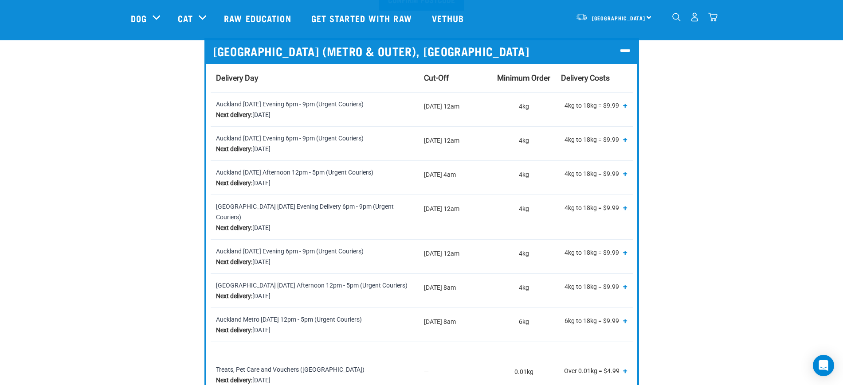
scroll to position [277, 0]
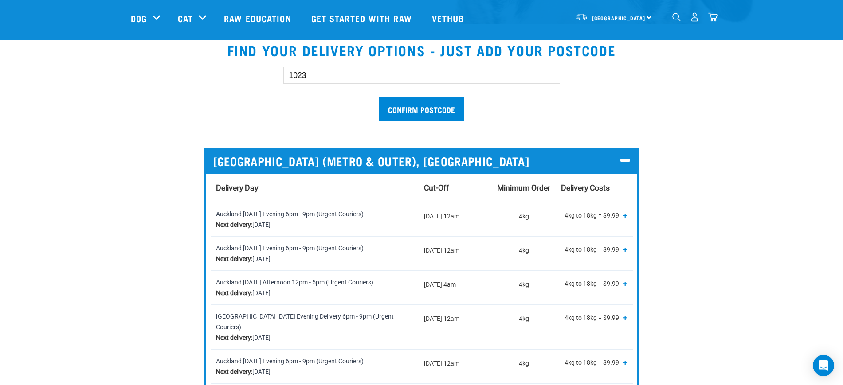
click at [316, 74] on input "1023" at bounding box center [421, 75] width 277 height 17
click at [379, 97] on input "Confirm postcode" at bounding box center [421, 108] width 85 height 23
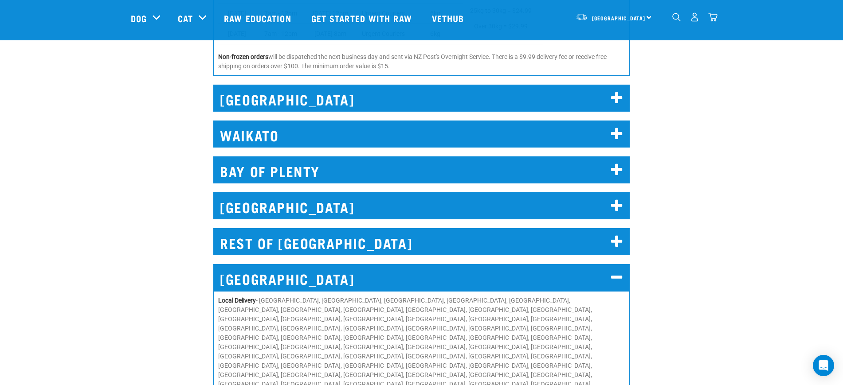
scroll to position [1053, 0]
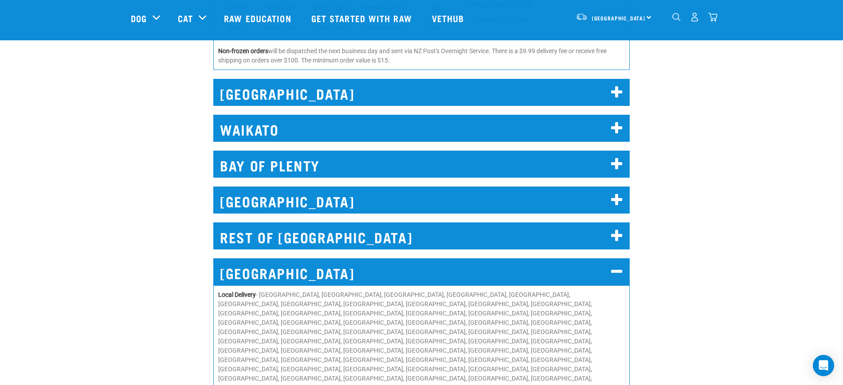
click at [346, 258] on h2 "CHRISTCHURCH" at bounding box center [421, 271] width 416 height 27
click at [286, 176] on div "WELLINGTON Metro - includes delivery to Central Wellington & Lower Hutt (exclud…" at bounding box center [421, 197] width 427 height 47
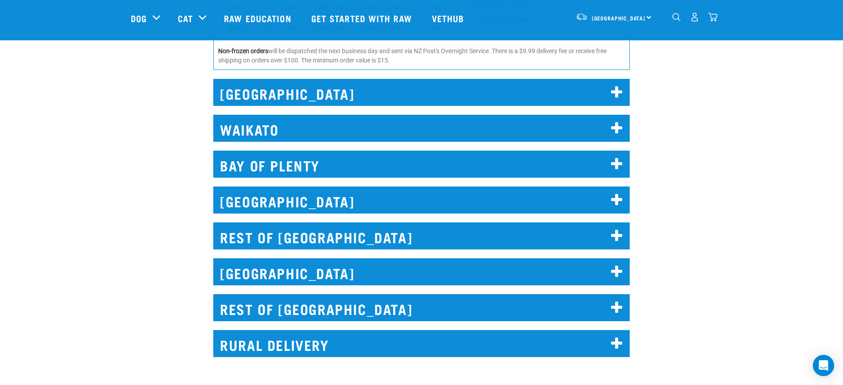
click at [276, 188] on h2 "WELLINGTON" at bounding box center [421, 200] width 416 height 27
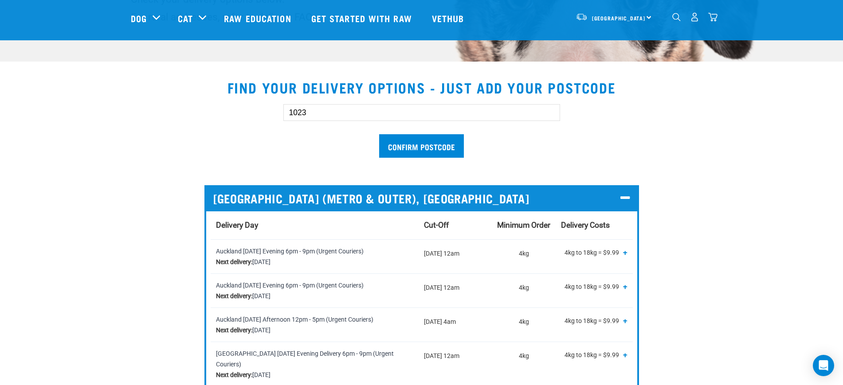
scroll to position [111, 0]
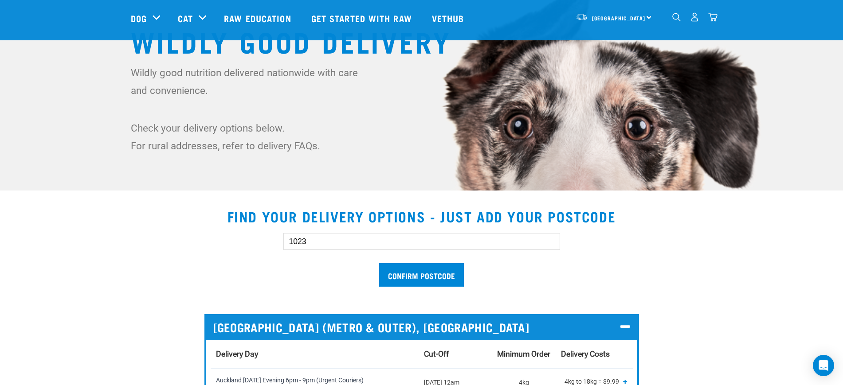
drag, startPoint x: 332, startPoint y: 240, endPoint x: 242, endPoint y: 250, distance: 90.5
click at [250, 250] on div "1023 Confirm postcode" at bounding box center [422, 255] width 610 height 73
click at [379, 263] on input "Confirm postcode" at bounding box center [421, 274] width 85 height 23
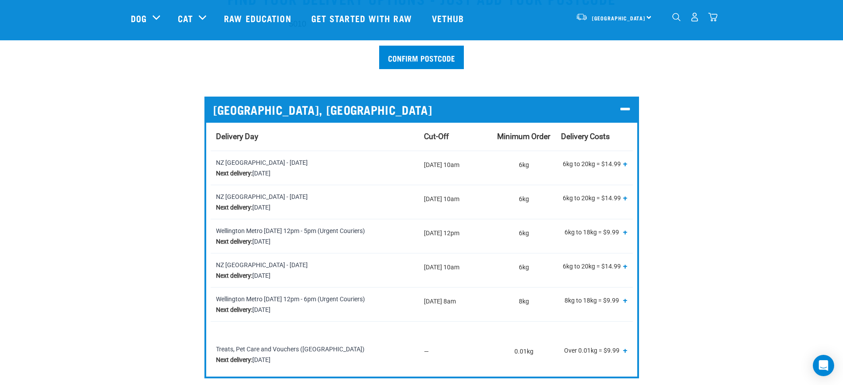
scroll to position [222, 0]
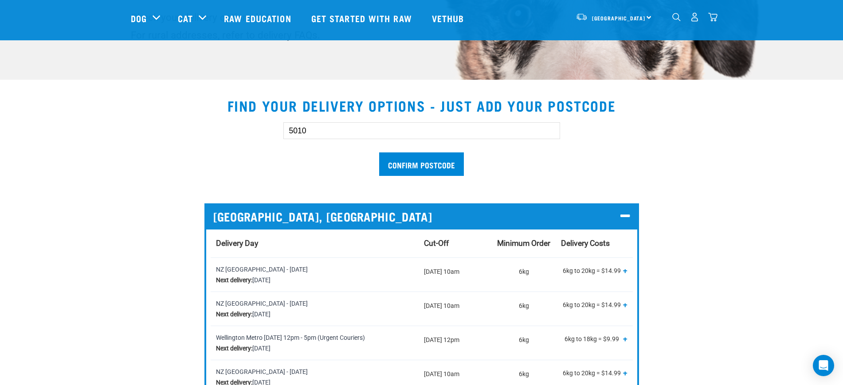
drag, startPoint x: 309, startPoint y: 129, endPoint x: 168, endPoint y: 139, distance: 140.8
click at [168, 139] on div "5010 Confirm postcode" at bounding box center [422, 144] width 610 height 73
type input "1023"
click at [379, 152] on input "Confirm postcode" at bounding box center [421, 163] width 85 height 23
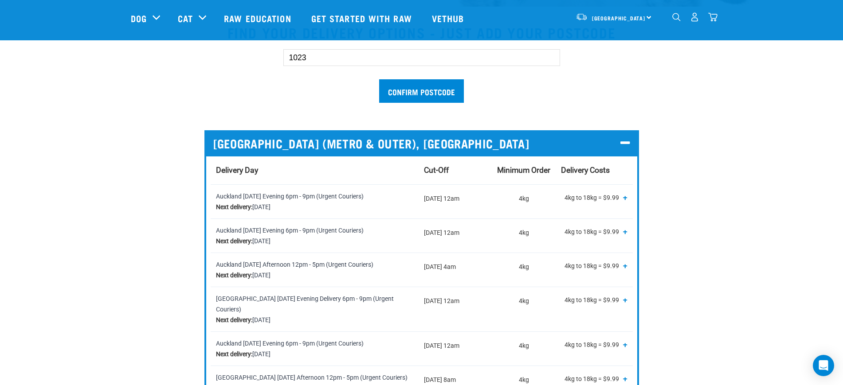
scroll to position [277, 0]
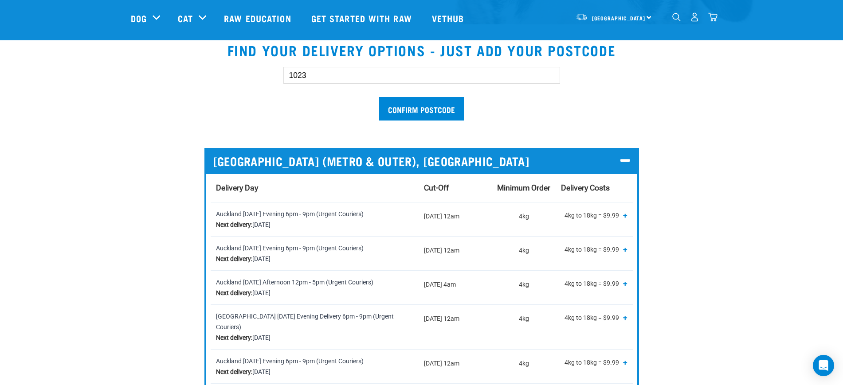
click at [333, 79] on input "1023" at bounding box center [421, 75] width 277 height 17
click at [379, 97] on input "Confirm postcode" at bounding box center [421, 108] width 85 height 23
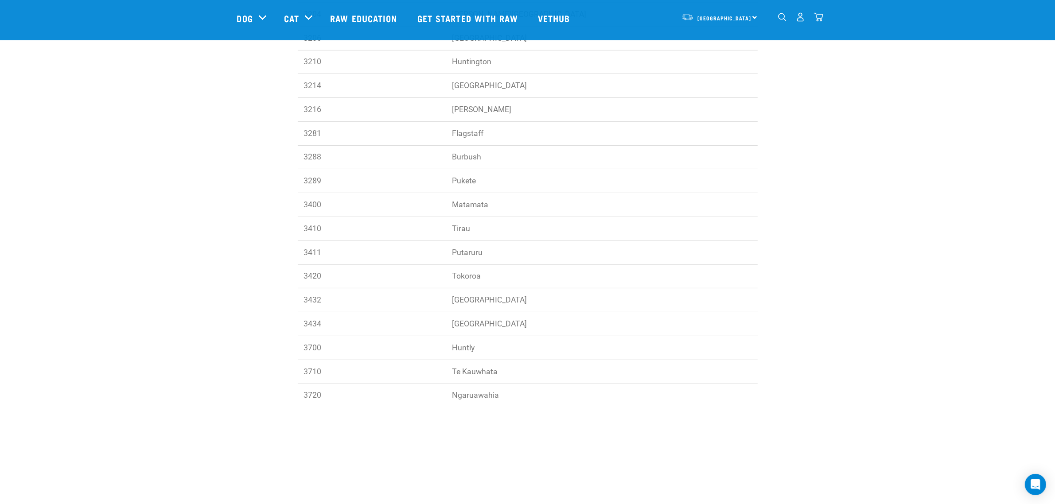
scroll to position [222, 0]
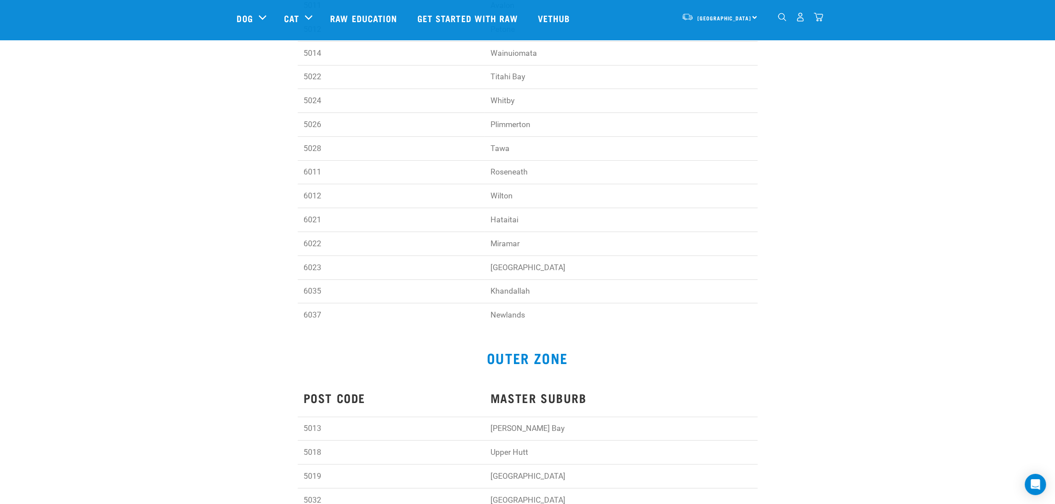
scroll to position [55, 0]
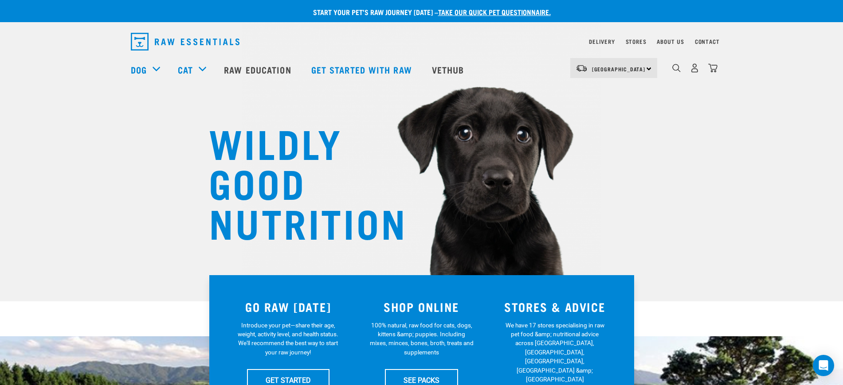
click at [711, 70] on img "dropdown navigation" at bounding box center [712, 67] width 9 height 9
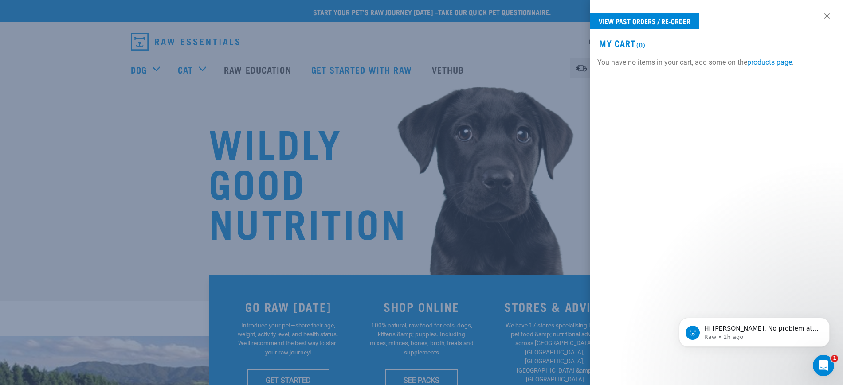
drag, startPoint x: 300, startPoint y: 117, endPoint x: 212, endPoint y: 96, distance: 90.5
click at [300, 116] on div at bounding box center [421, 192] width 843 height 385
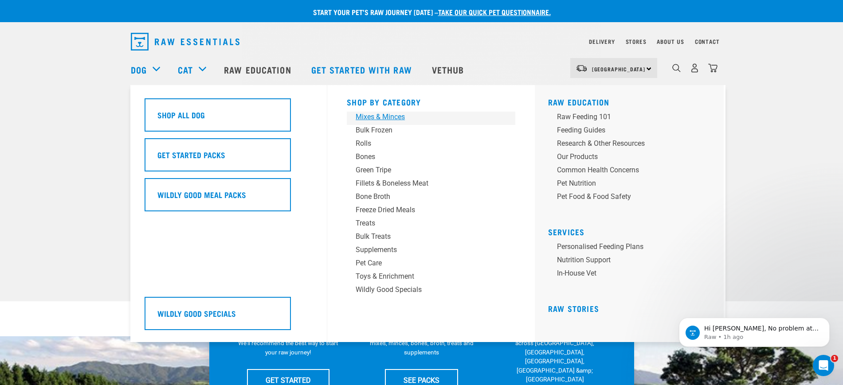
click at [375, 114] on div "Mixes & Minces" at bounding box center [424, 117] width 138 height 11
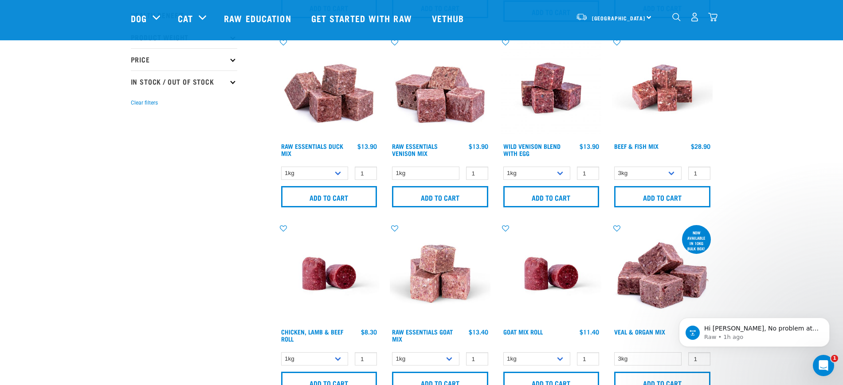
scroll to position [222, 0]
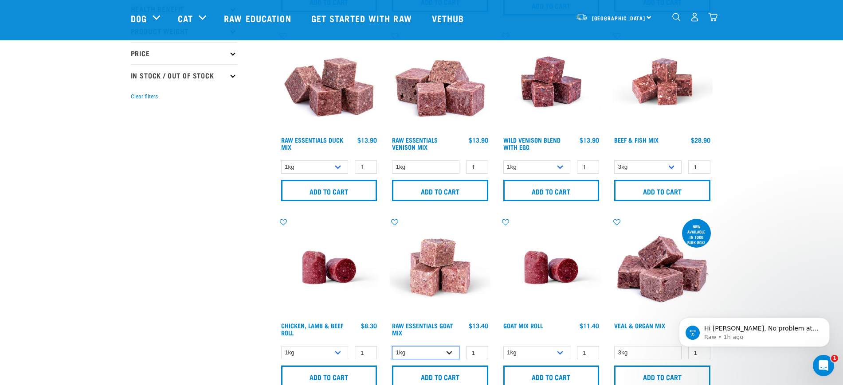
click at [421, 349] on select "1kg 3kg Bulk (10kg)" at bounding box center [425, 353] width 67 height 14
select select "344957"
click at [392, 346] on select "1kg 3kg Bulk (10kg)" at bounding box center [425, 353] width 67 height 14
click at [431, 369] on input "Add to cart" at bounding box center [440, 376] width 96 height 21
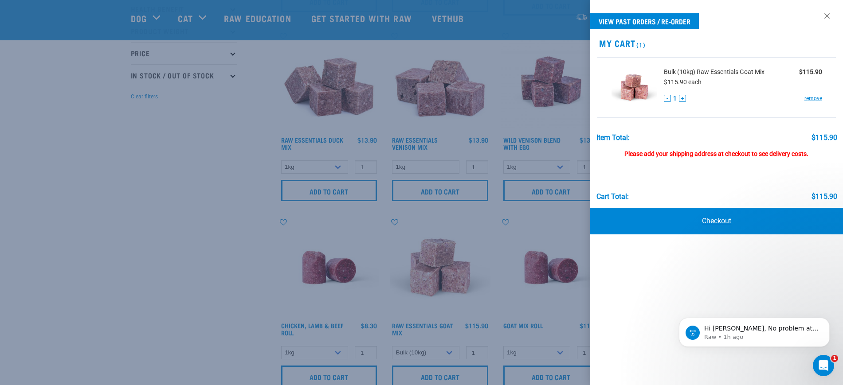
click at [664, 226] on link "Checkout" at bounding box center [716, 221] width 253 height 27
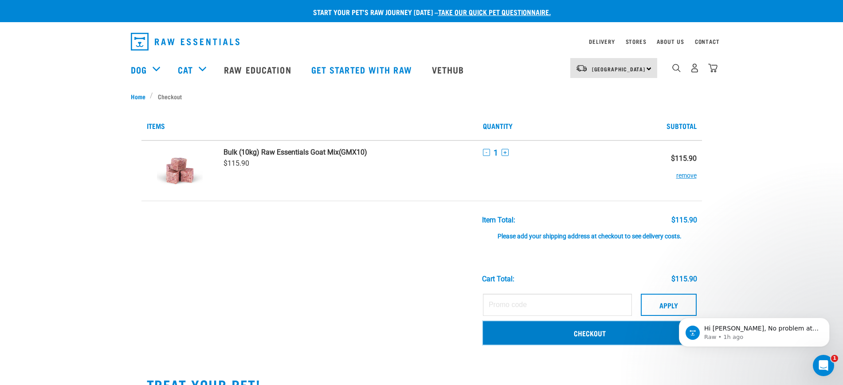
click at [585, 332] on link "Checkout" at bounding box center [590, 332] width 214 height 23
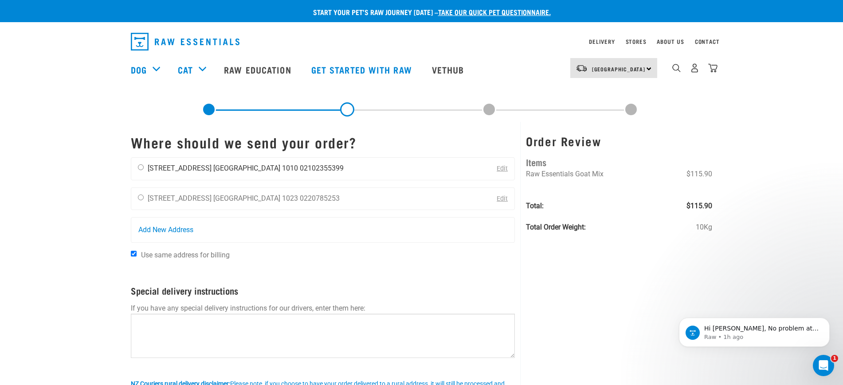
click at [144, 170] on div "Tingting Wang 412/438 Queen Street Auckland 1010 02102355399" at bounding box center [240, 169] width 219 height 22
click at [138, 167] on input "radio" at bounding box center [141, 167] width 6 height 6
radio input "true"
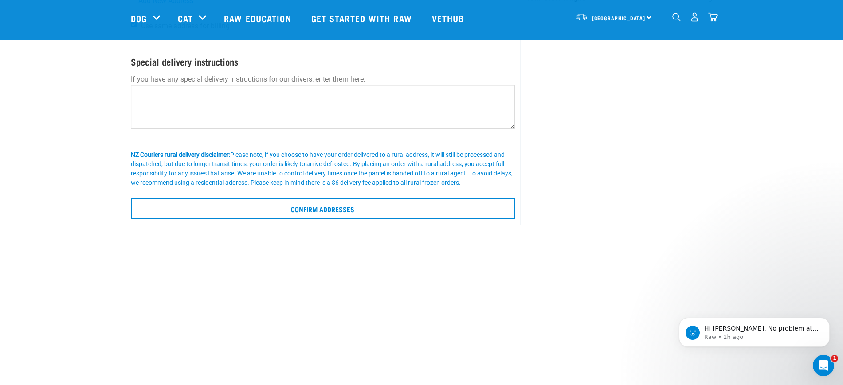
scroll to position [166, 0]
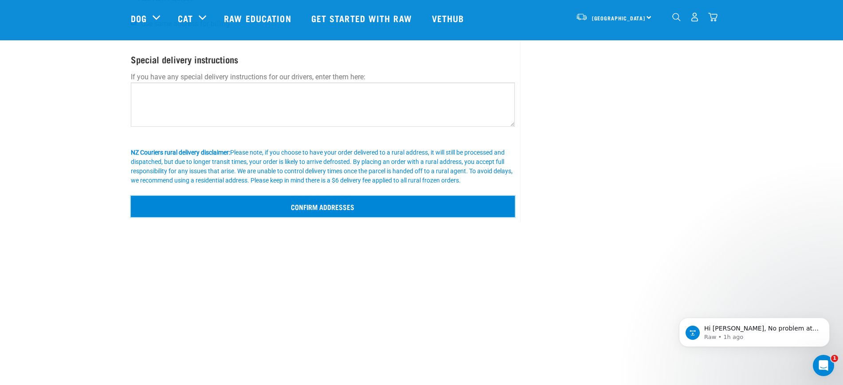
click at [262, 213] on input "Confirm addresses" at bounding box center [323, 206] width 384 height 21
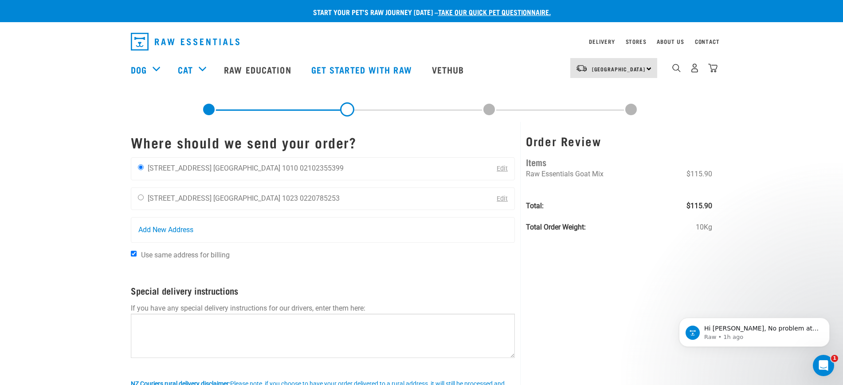
scroll to position [55, 0]
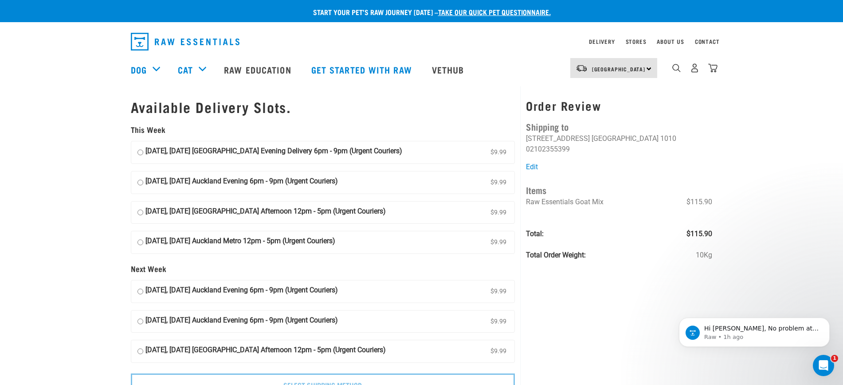
click at [772, 193] on div "Start your pet’s raw journey [DATE] – take our quick pet questionnaire. Deliver…" at bounding box center [421, 203] width 843 height 406
click at [709, 73] on img "dropdown navigation" at bounding box center [712, 67] width 9 height 9
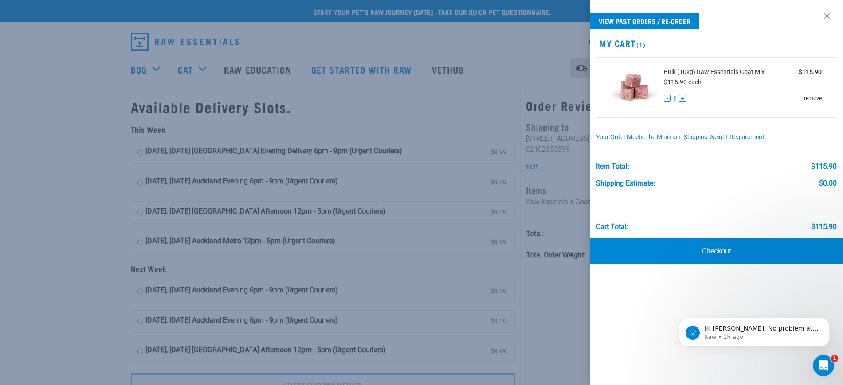
click at [805, 98] on link "remove" at bounding box center [813, 98] width 18 height 8
